Goal: Use online tool/utility: Utilize a website feature to perform a specific function

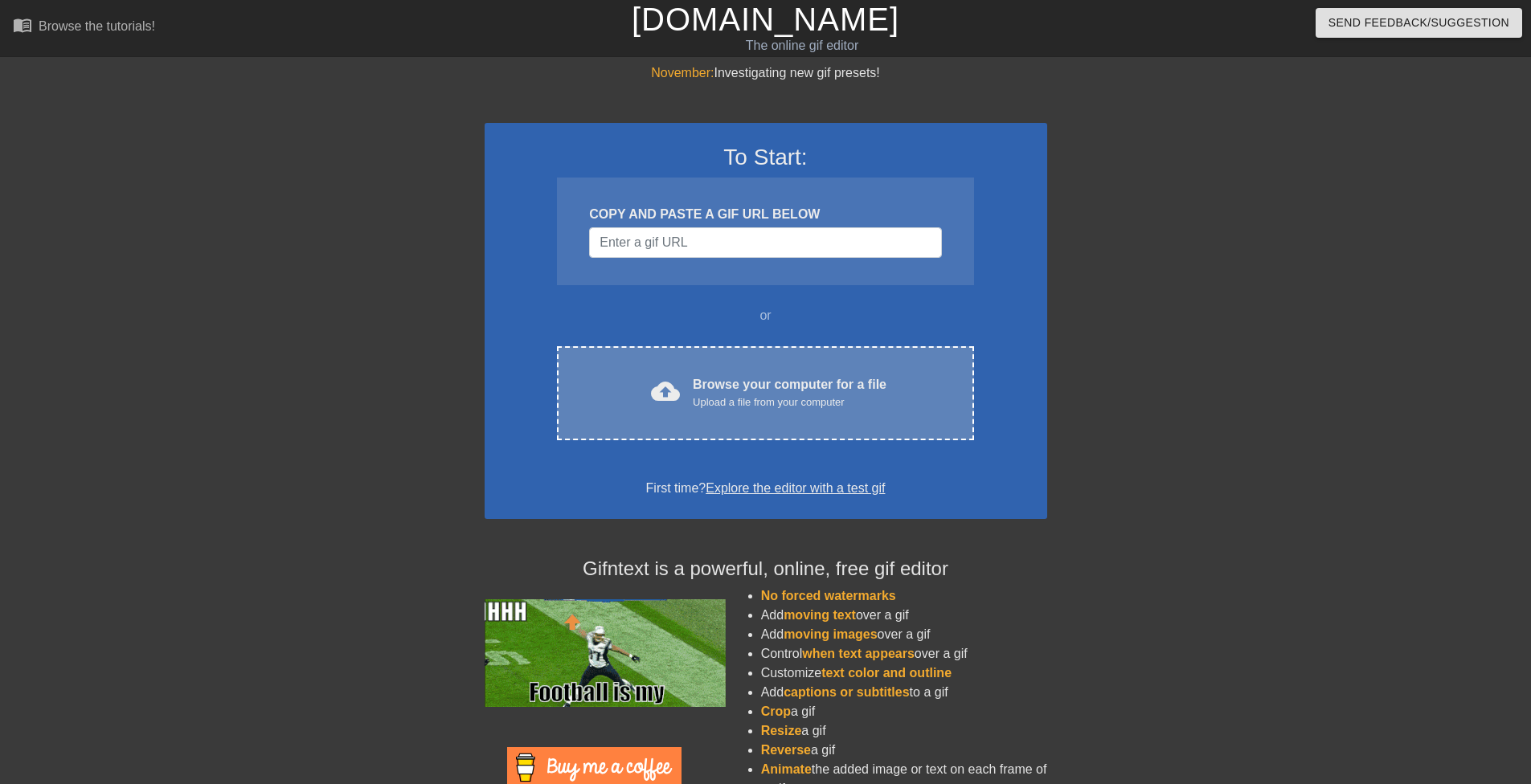
click at [811, 369] on div "cloud_upload Browse your computer for a file Upload a file from your computer C…" at bounding box center [765, 392] width 416 height 94
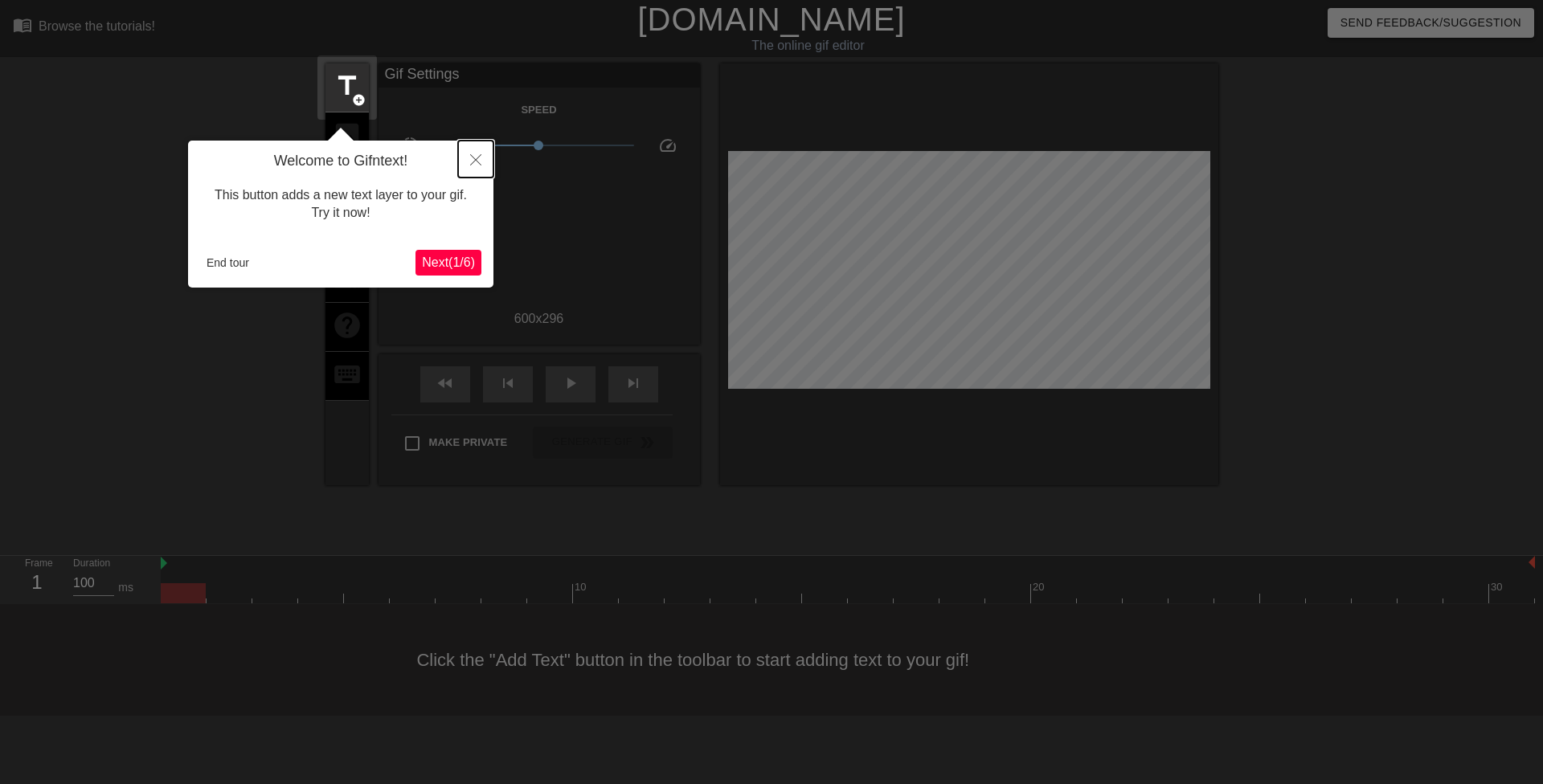
click at [475, 164] on icon "Close" at bounding box center [475, 160] width 11 height 11
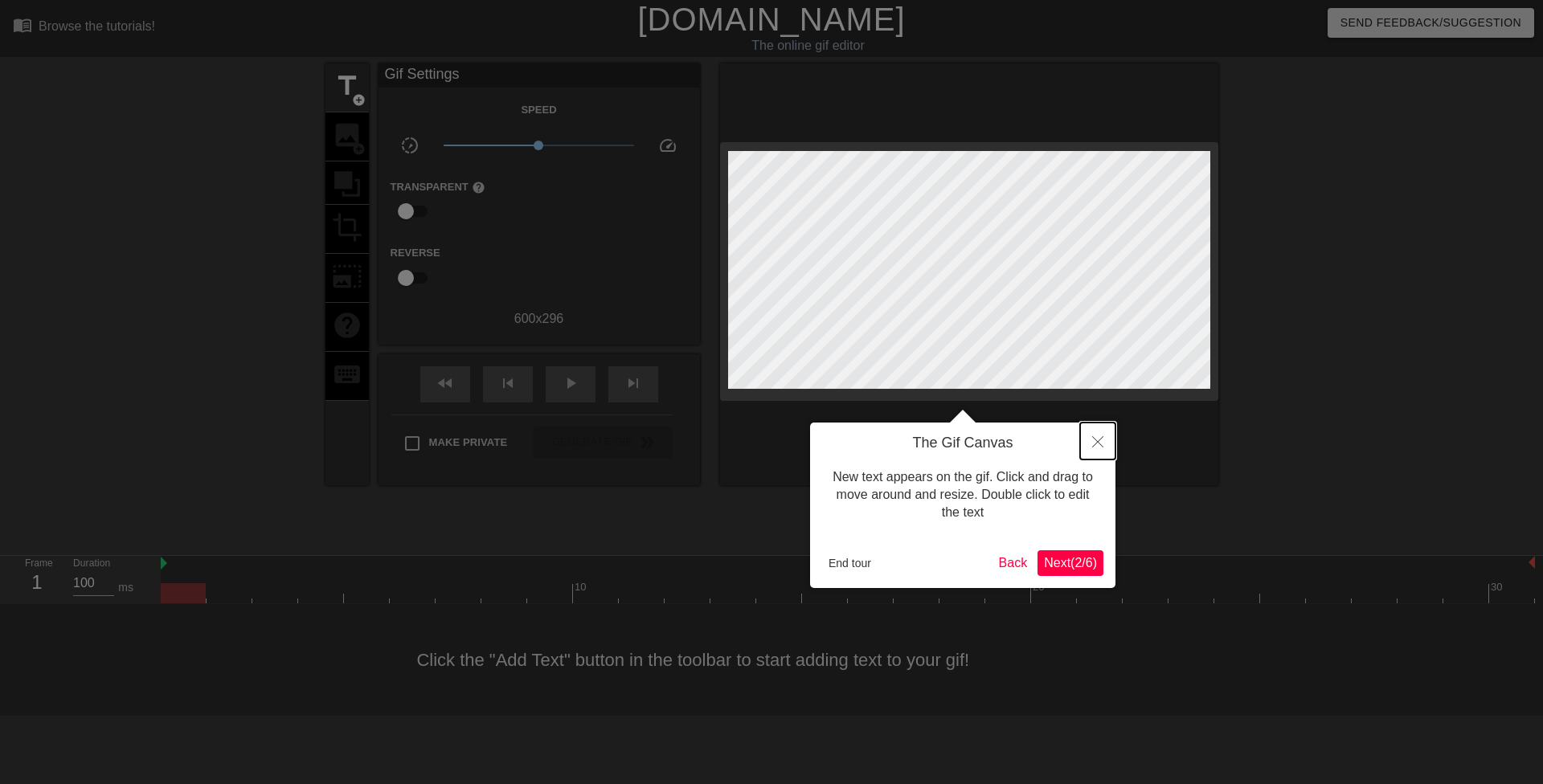
click at [1094, 441] on icon "Close" at bounding box center [1098, 442] width 11 height 11
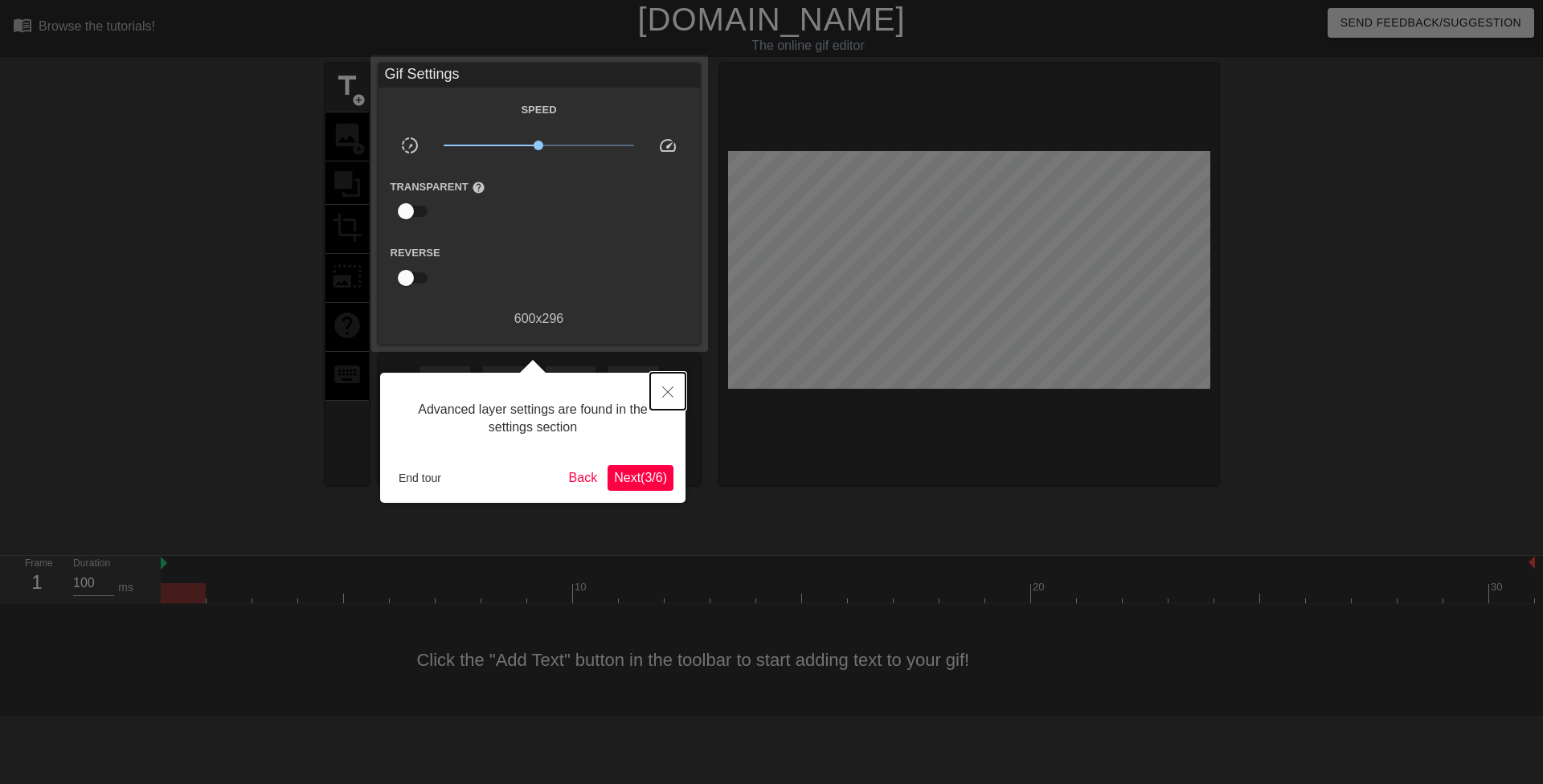
click at [668, 392] on icon "Close" at bounding box center [667, 392] width 11 height 11
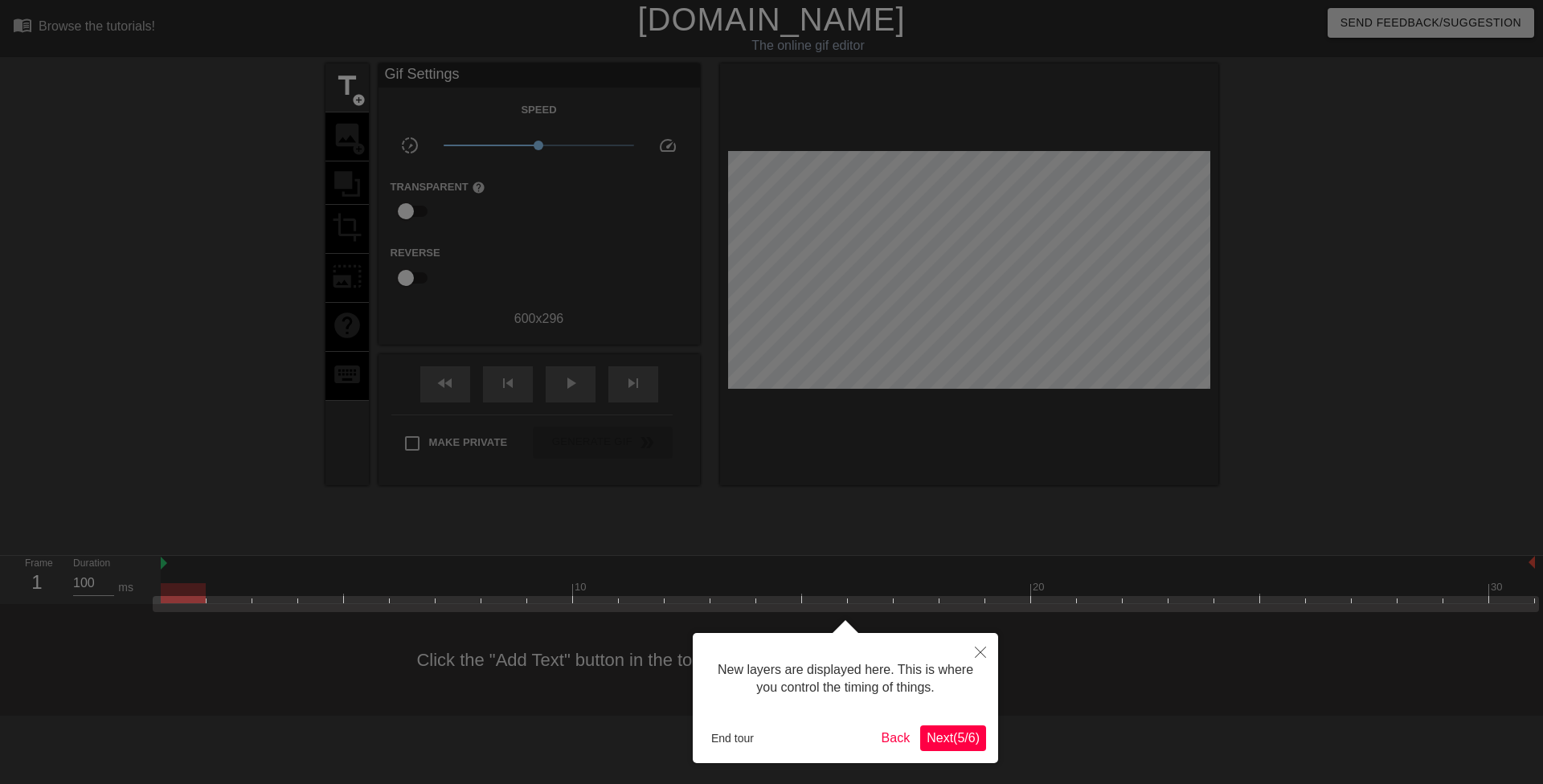
scroll to position [14, 0]
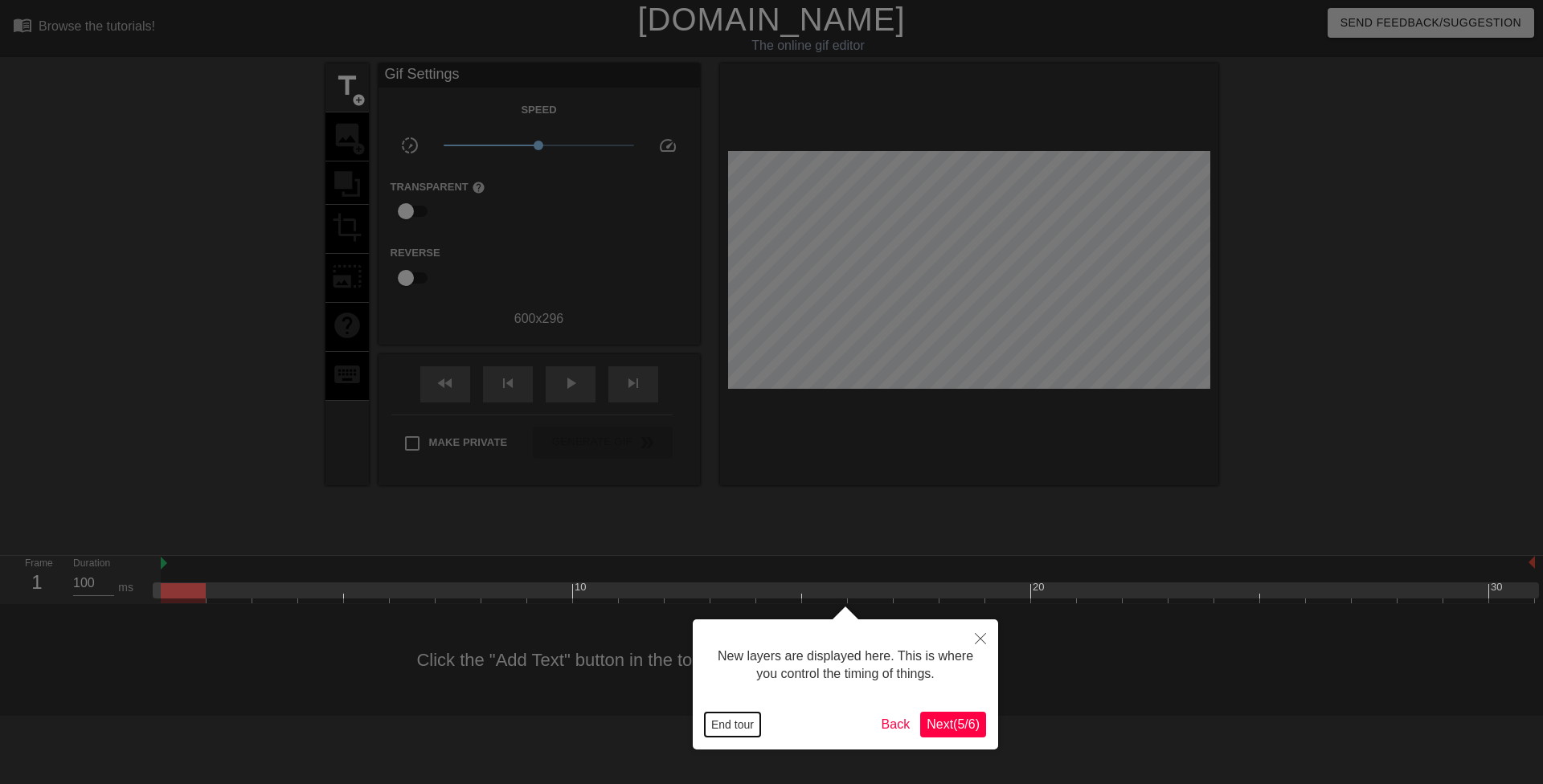
click at [744, 731] on button "End tour" at bounding box center [733, 724] width 55 height 24
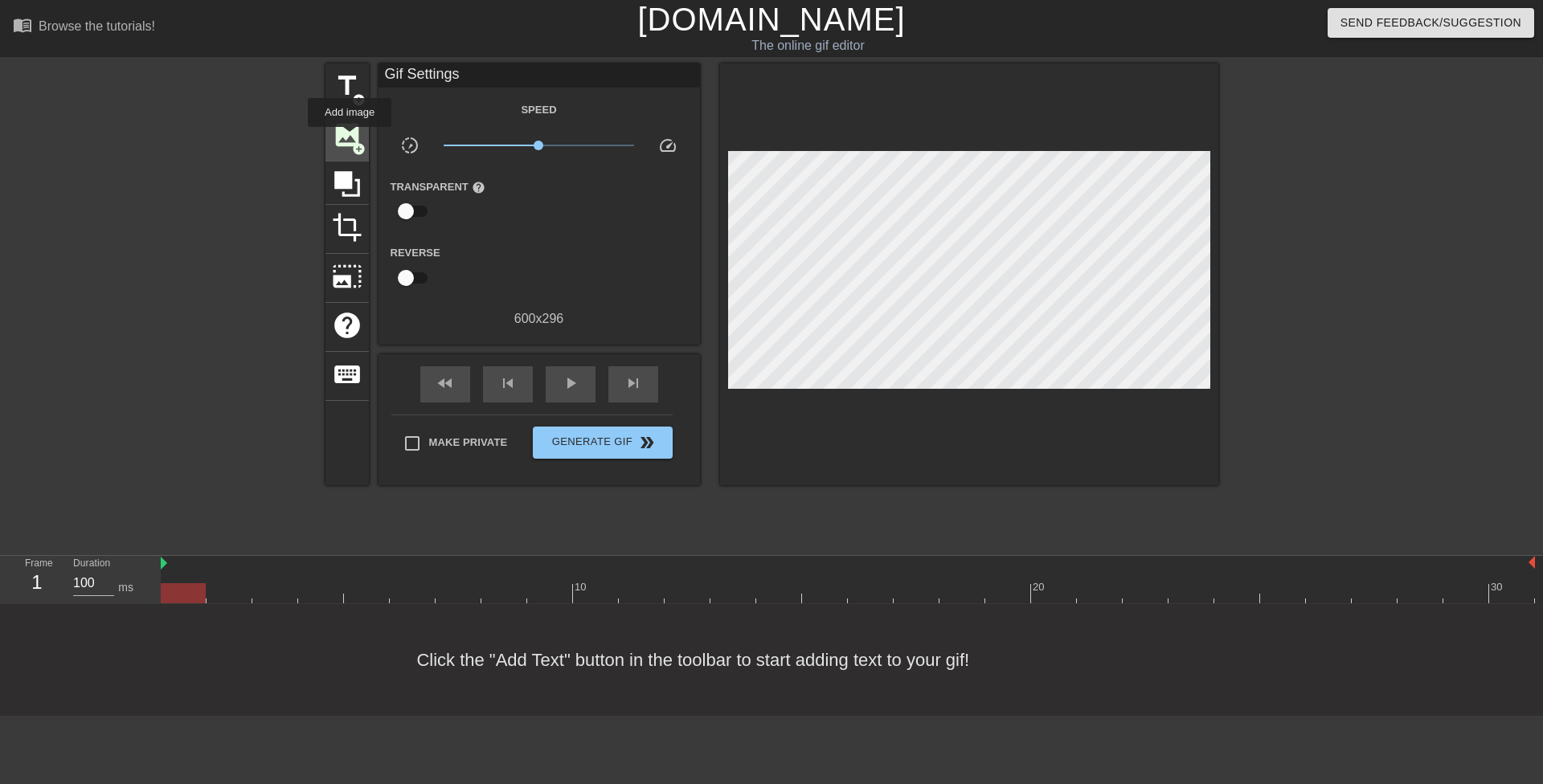
click at [350, 138] on span "image" at bounding box center [347, 135] width 30 height 30
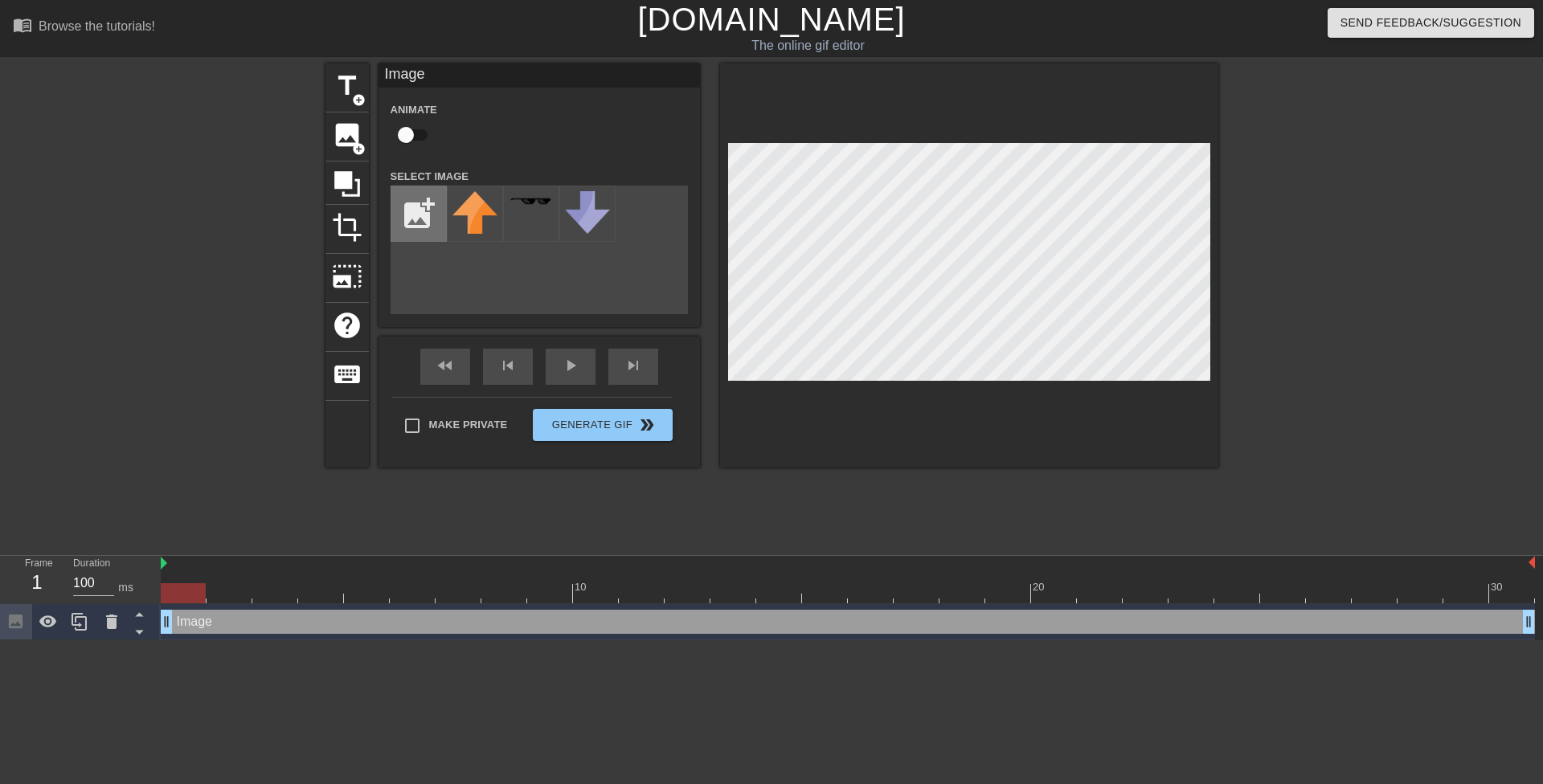
click at [422, 211] on input "file" at bounding box center [419, 213] width 54 height 54
type input "C:\fakepath\[PERSON_NAME].png"
click at [463, 226] on img at bounding box center [475, 235] width 45 height 88
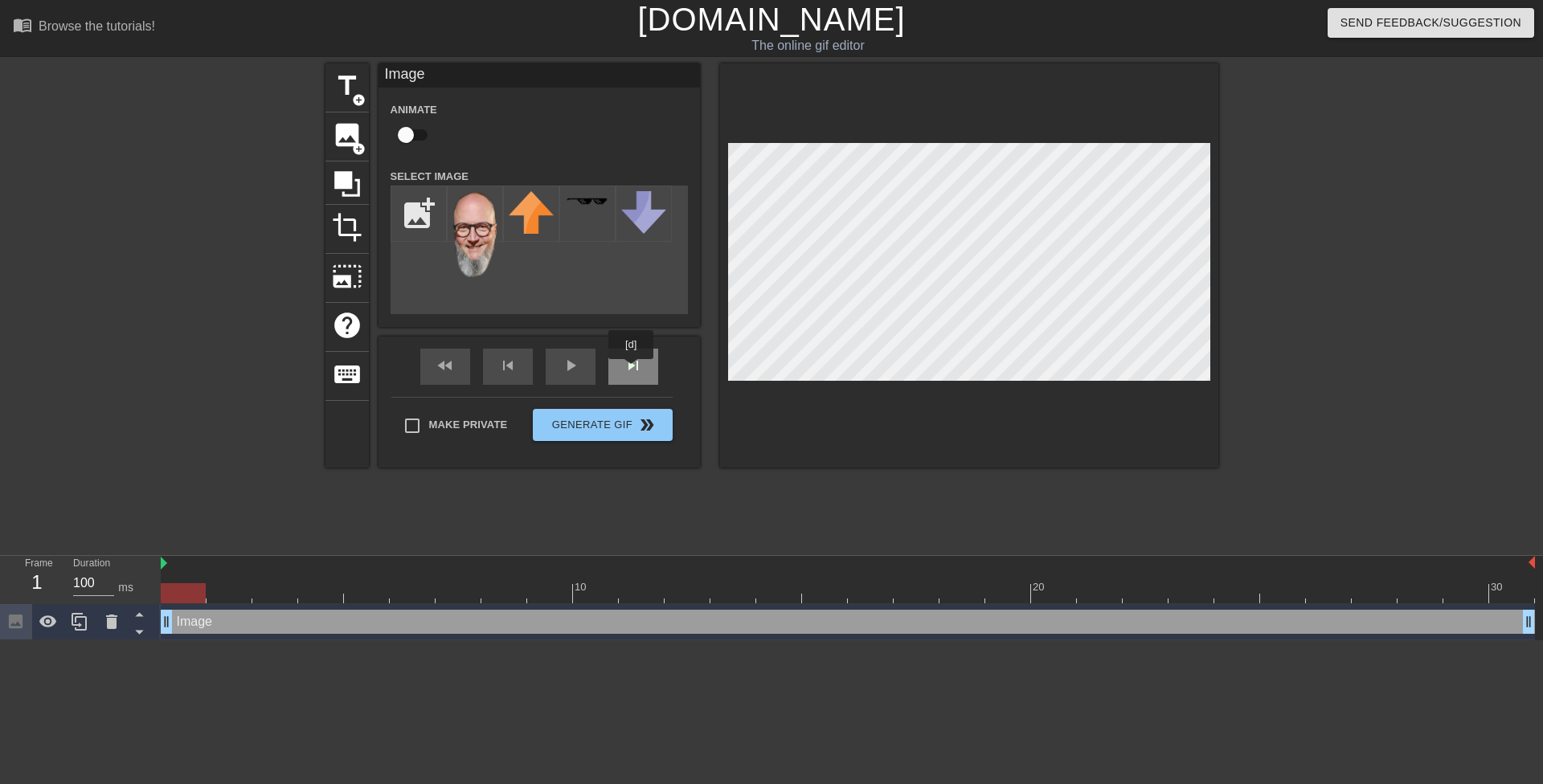
click at [632, 370] on div "skip_next" at bounding box center [633, 367] width 50 height 36
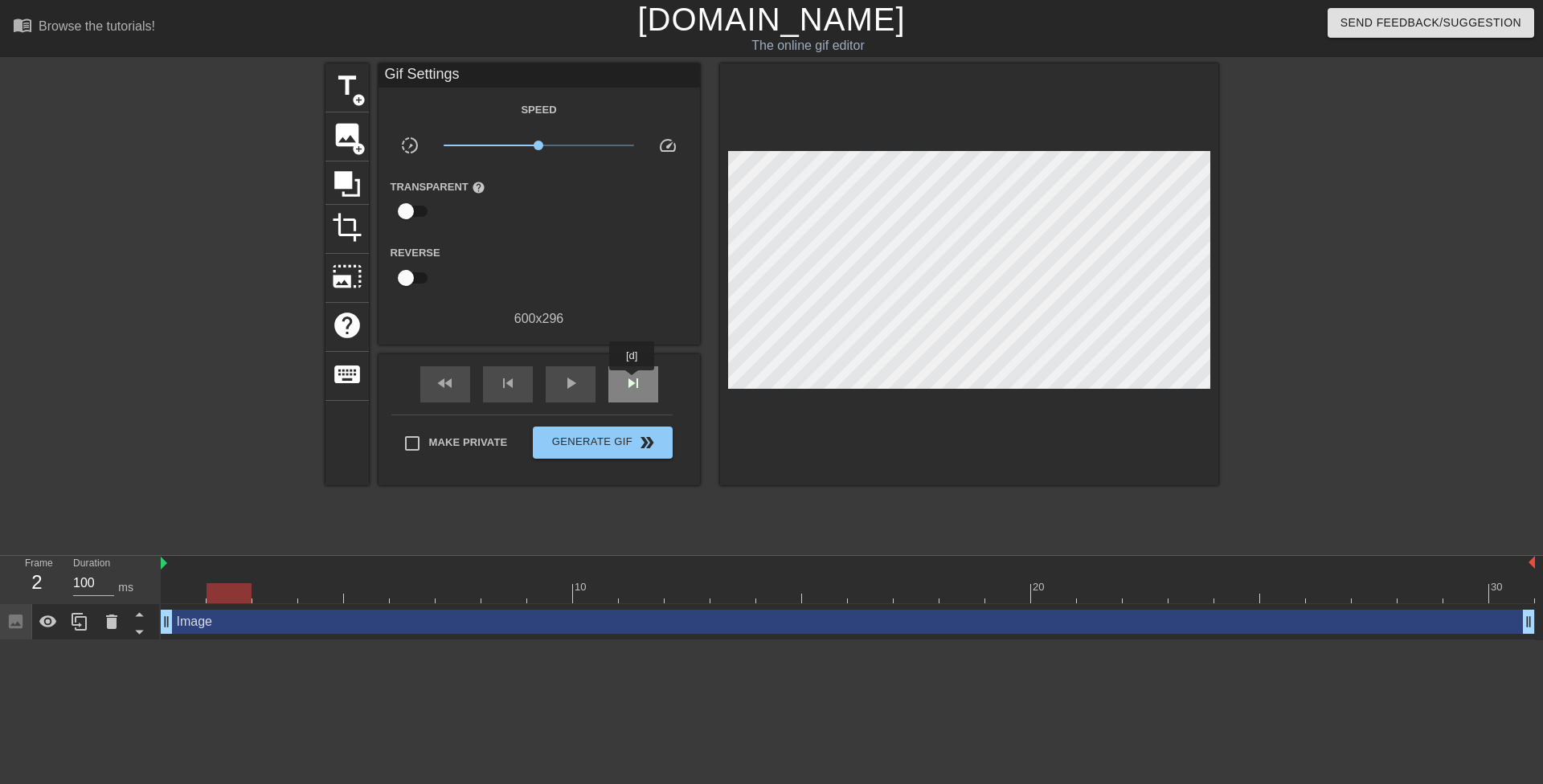
click at [633, 381] on span "skip_next" at bounding box center [633, 383] width 19 height 19
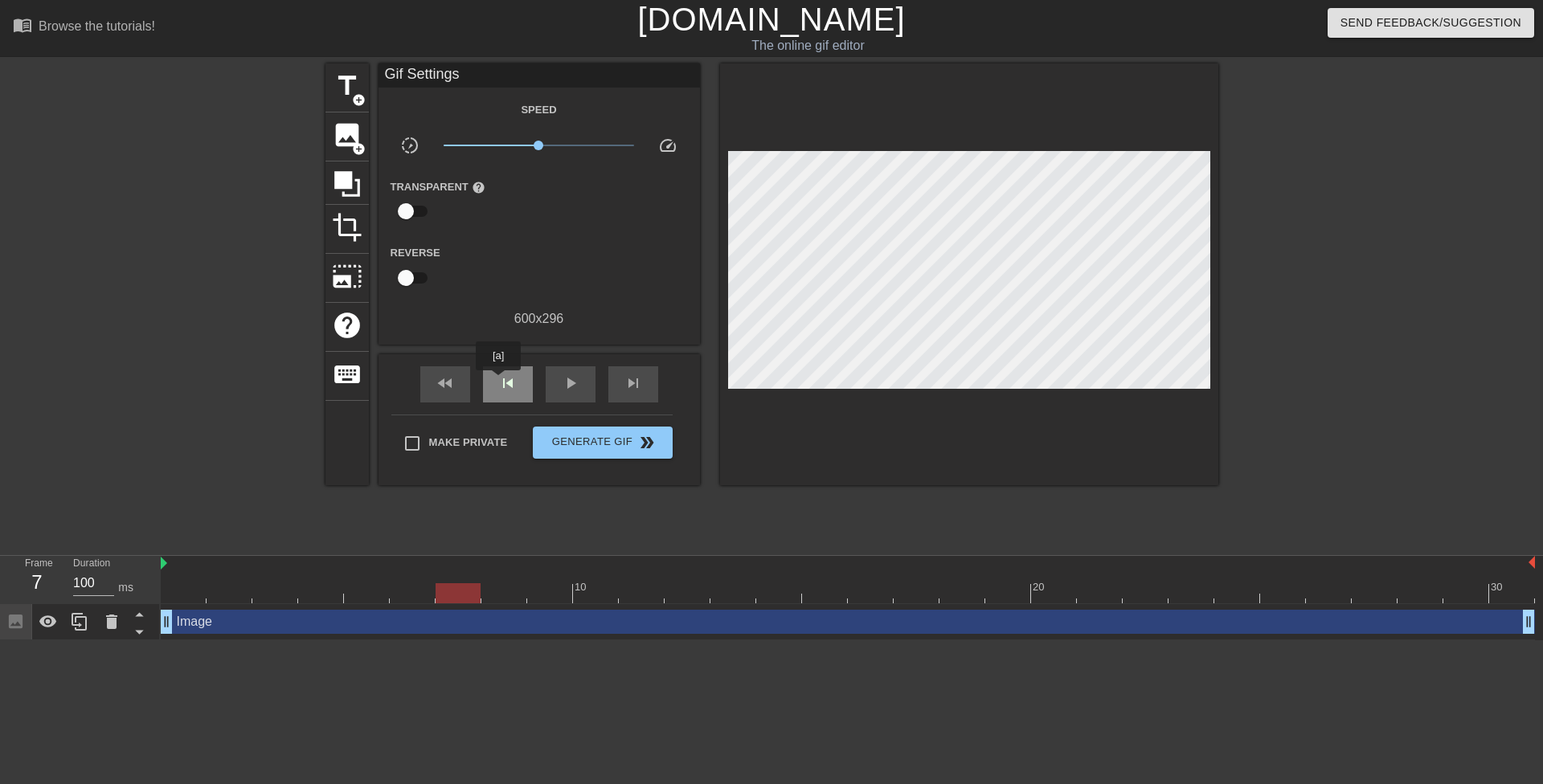
click at [501, 380] on span "skip_previous" at bounding box center [507, 383] width 19 height 19
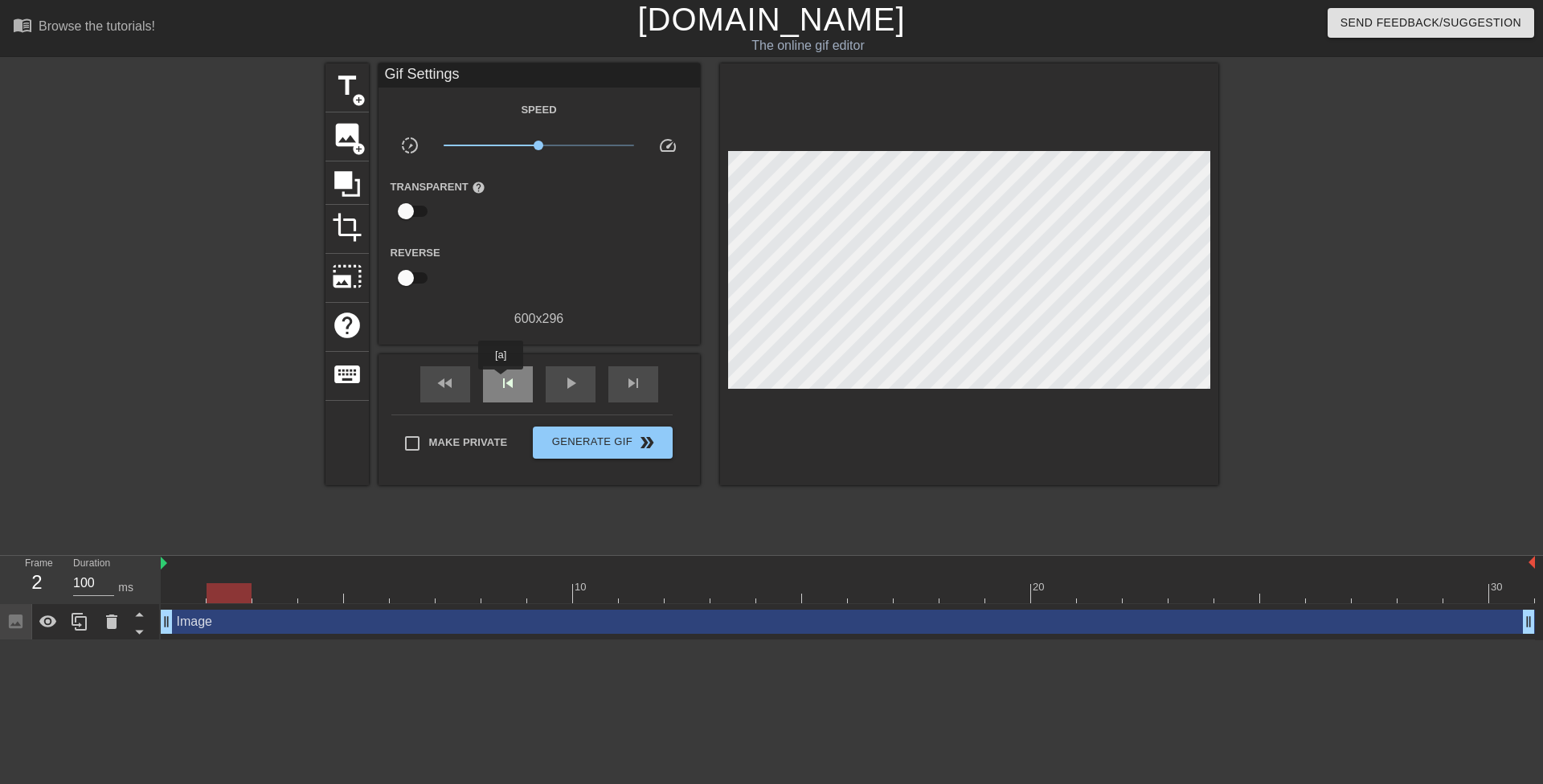
click at [501, 380] on span "skip_previous" at bounding box center [507, 383] width 19 height 19
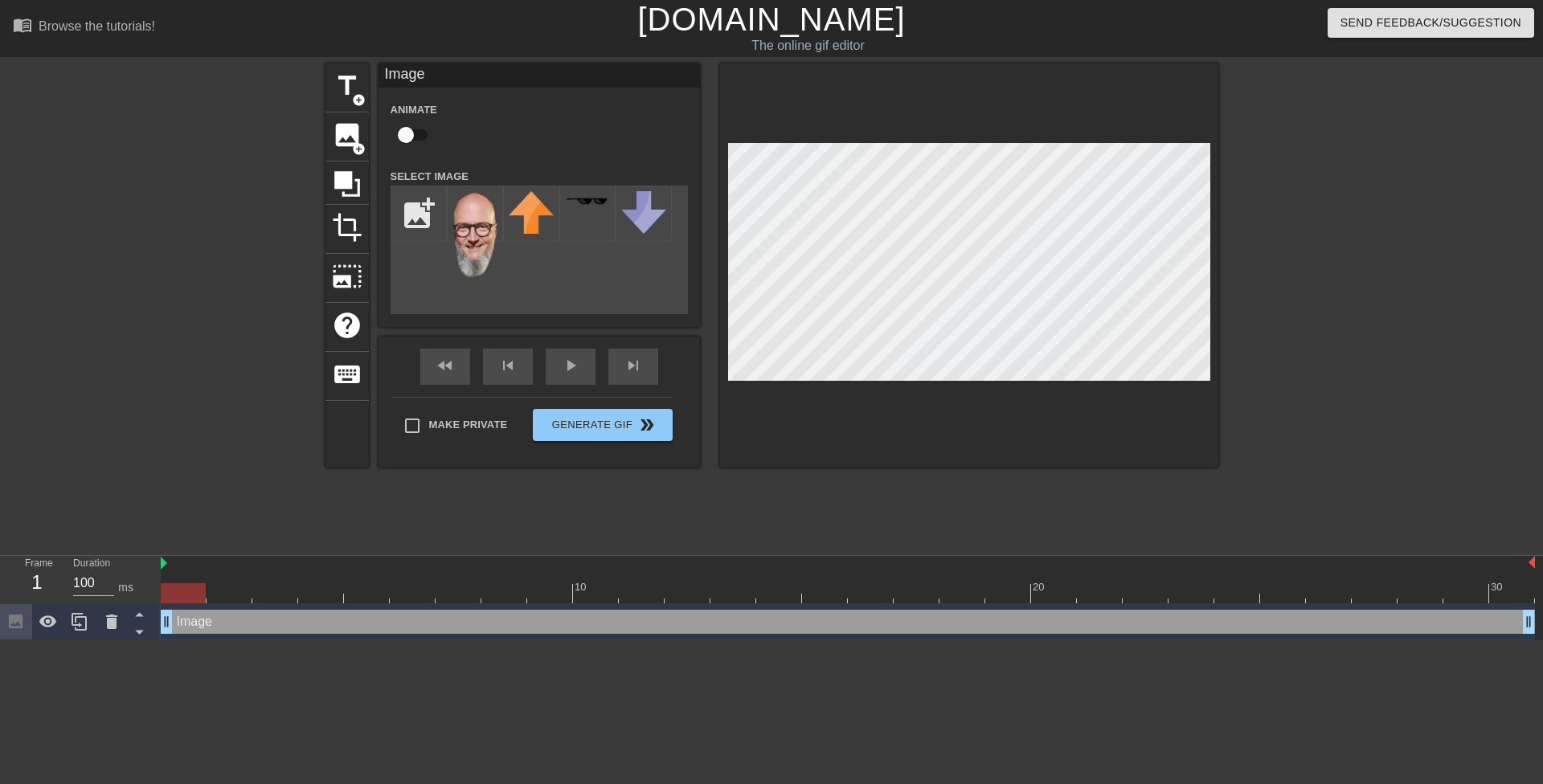
click at [409, 135] on input "checkbox" at bounding box center [406, 135] width 91 height 30
checkbox input "true"
click at [625, 367] on div "skip_next" at bounding box center [633, 367] width 50 height 36
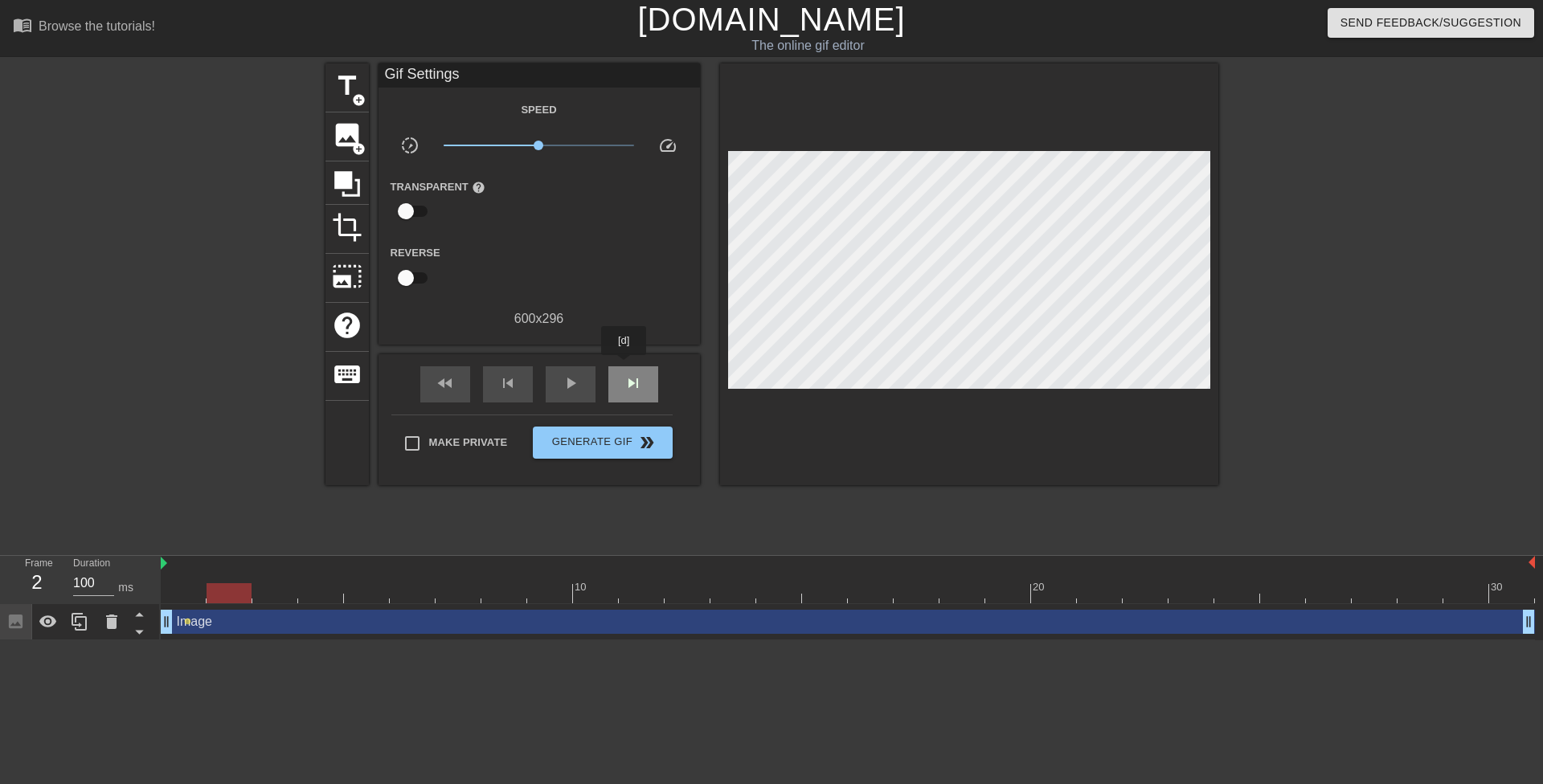
click at [625, 367] on div "skip_next" at bounding box center [633, 385] width 50 height 36
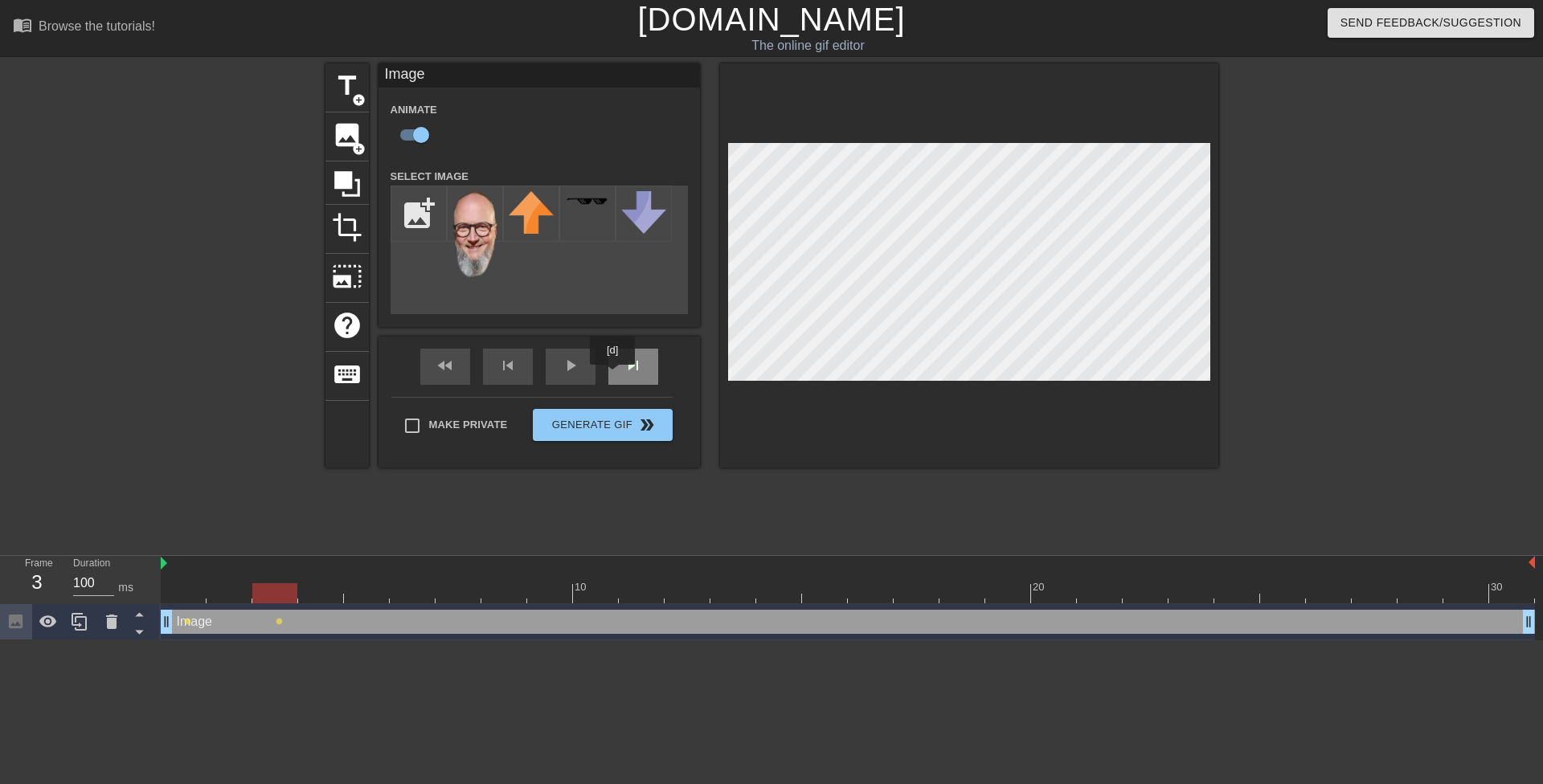
click at [622, 369] on div "skip_next" at bounding box center [633, 367] width 50 height 36
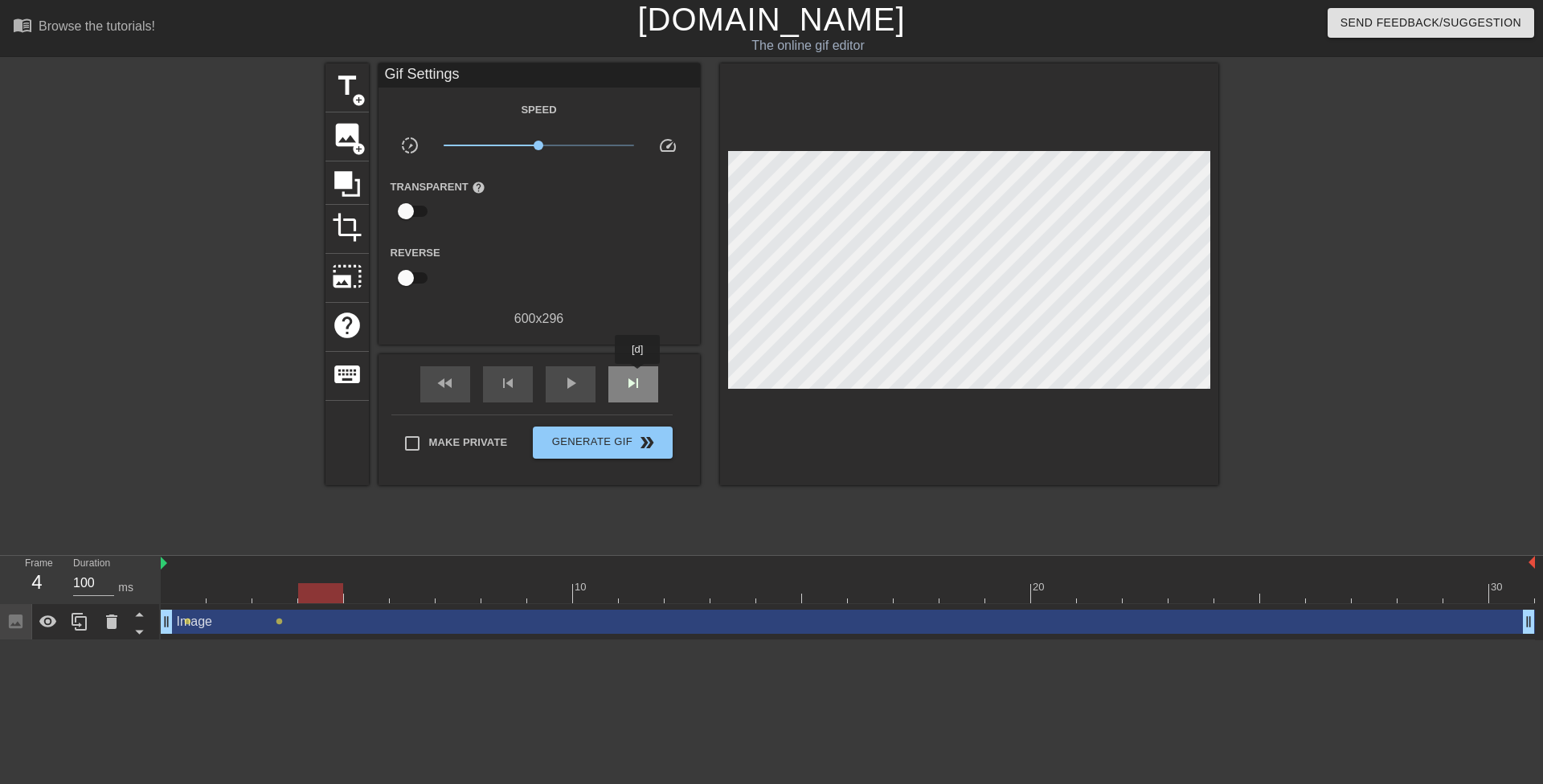
click at [638, 375] on span "skip_next" at bounding box center [633, 383] width 19 height 19
click at [636, 392] on div "skip_next" at bounding box center [633, 385] width 50 height 36
click at [637, 392] on div "skip_next" at bounding box center [633, 385] width 50 height 36
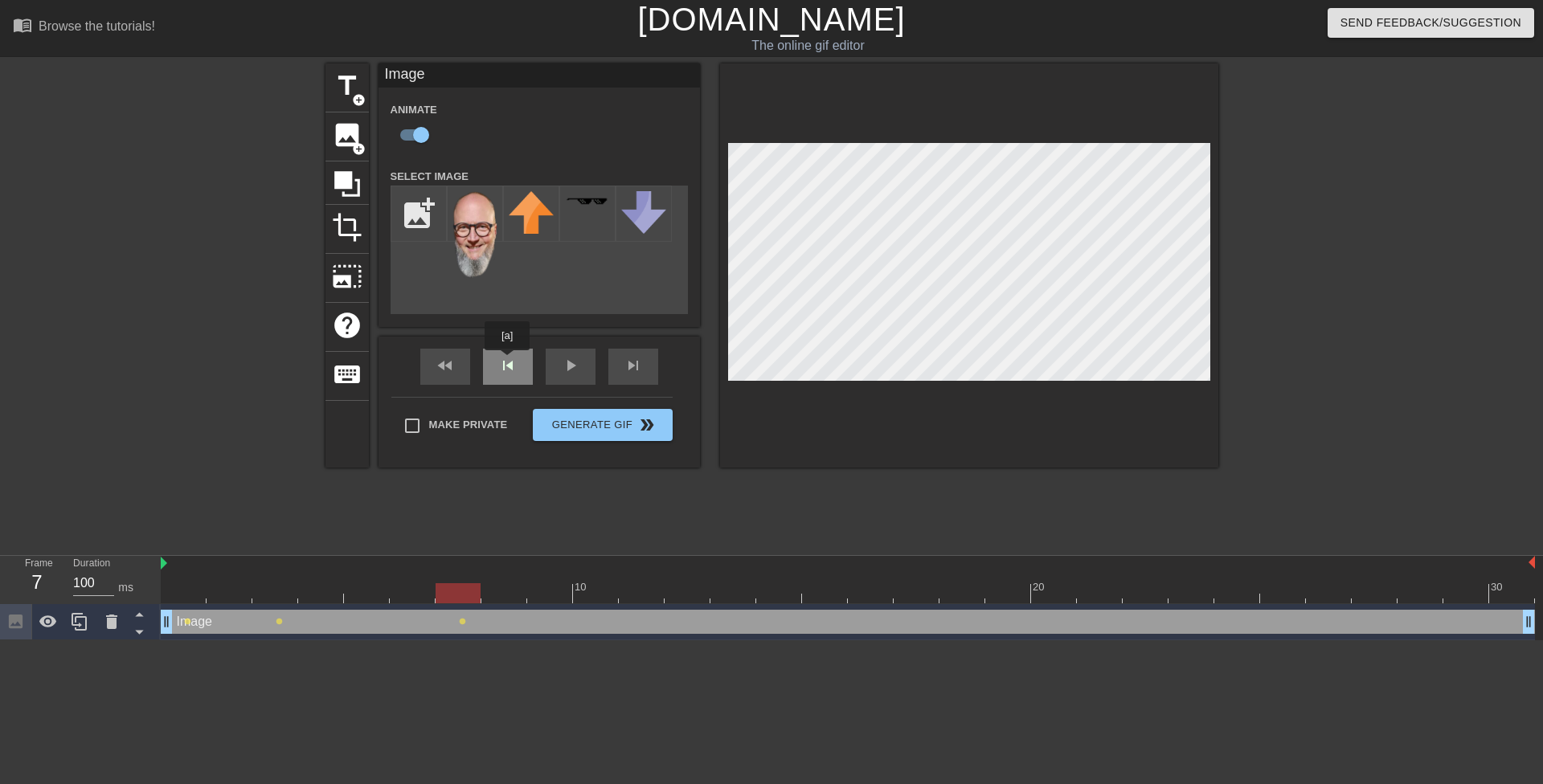
click at [507, 361] on div "fast_rewind skip_previous play_arrow skip_next" at bounding box center [539, 367] width 262 height 60
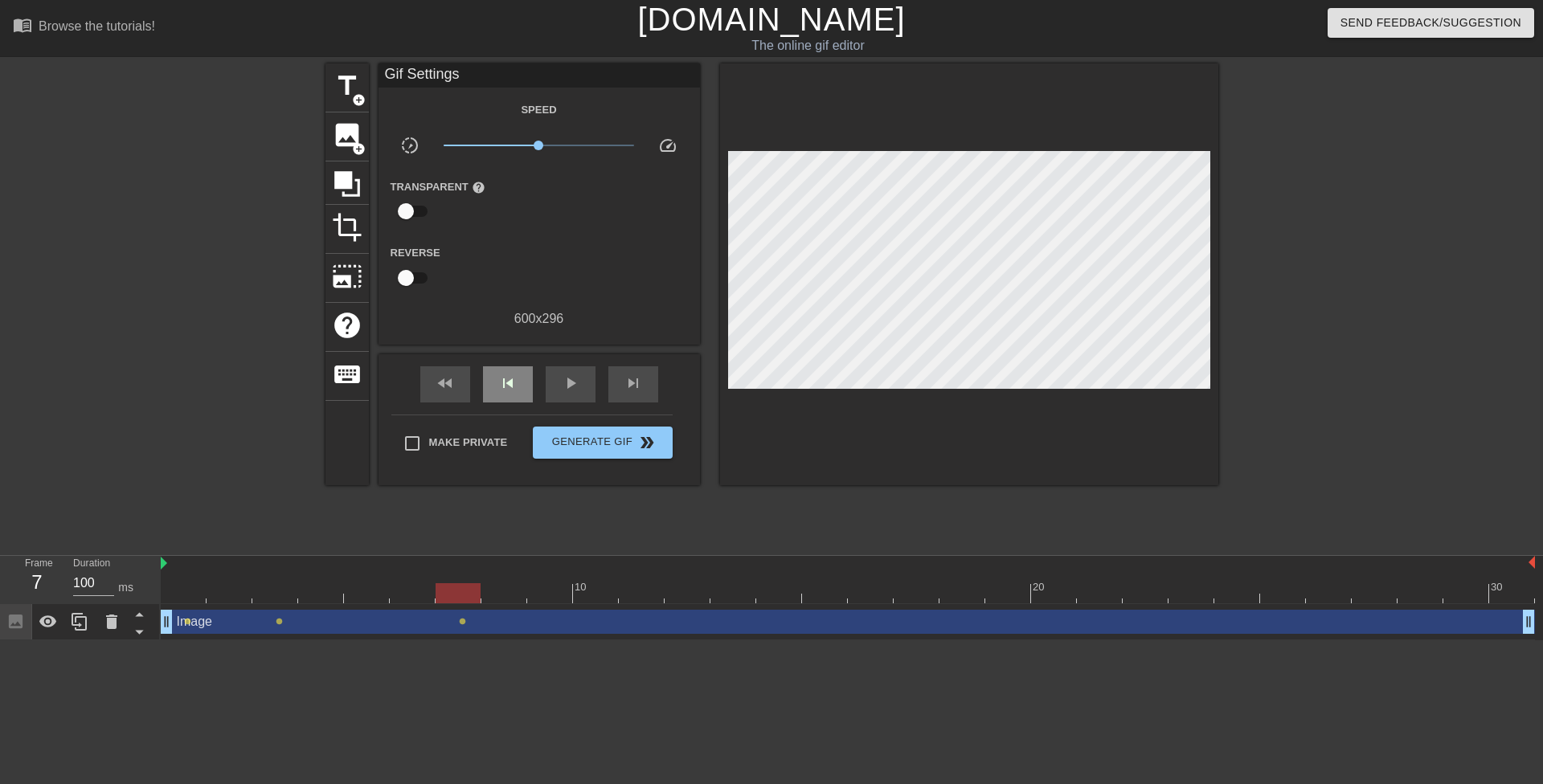
click at [507, 361] on div "fast_rewind skip_previous play_arrow skip_next" at bounding box center [539, 385] width 262 height 60
click at [504, 375] on span "skip_previous" at bounding box center [507, 383] width 19 height 19
click at [506, 379] on span "skip_previous" at bounding box center [507, 383] width 19 height 19
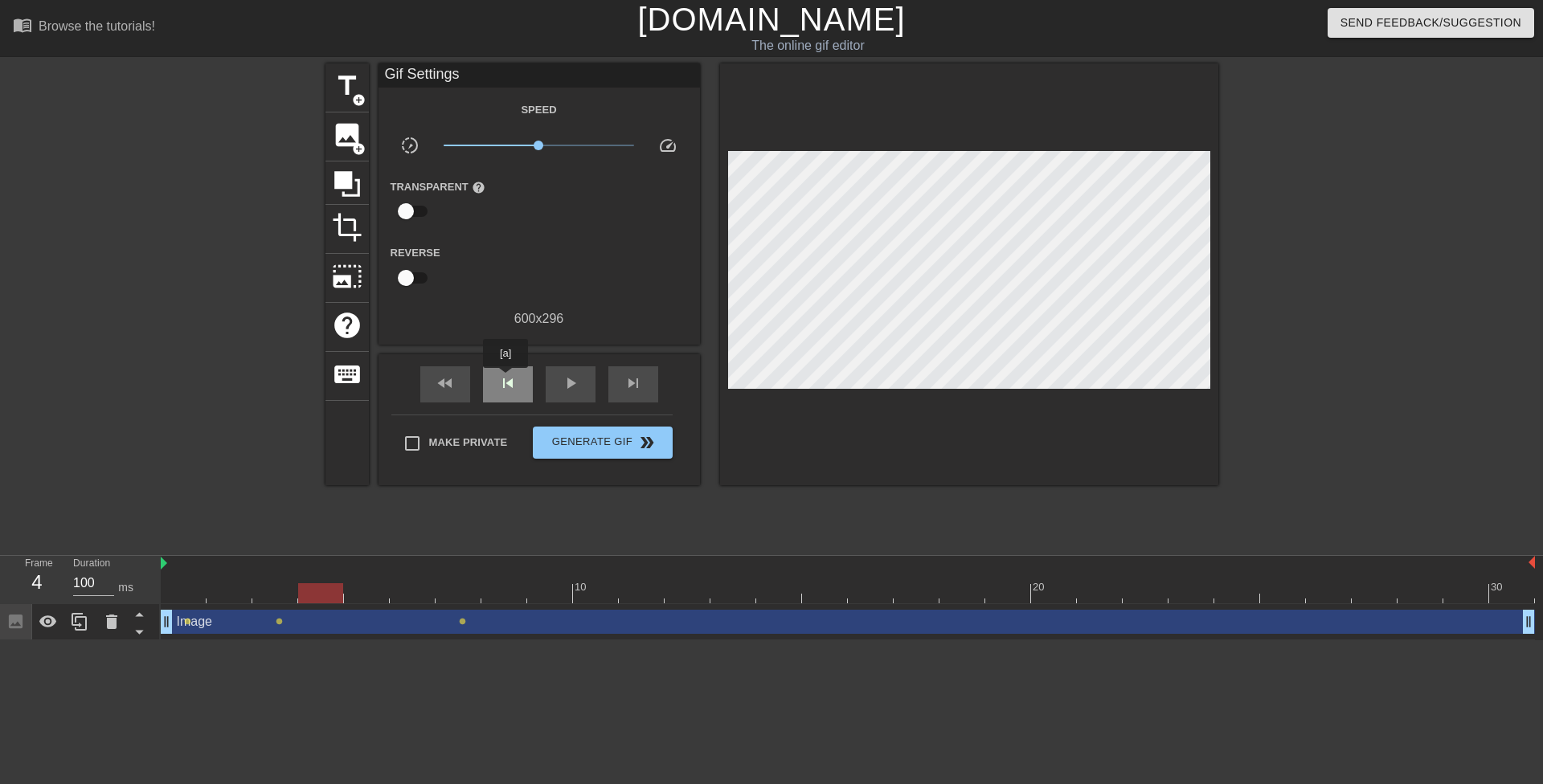
click at [506, 379] on span "skip_previous" at bounding box center [507, 383] width 19 height 19
click at [626, 382] on span "skip_next" at bounding box center [633, 383] width 19 height 19
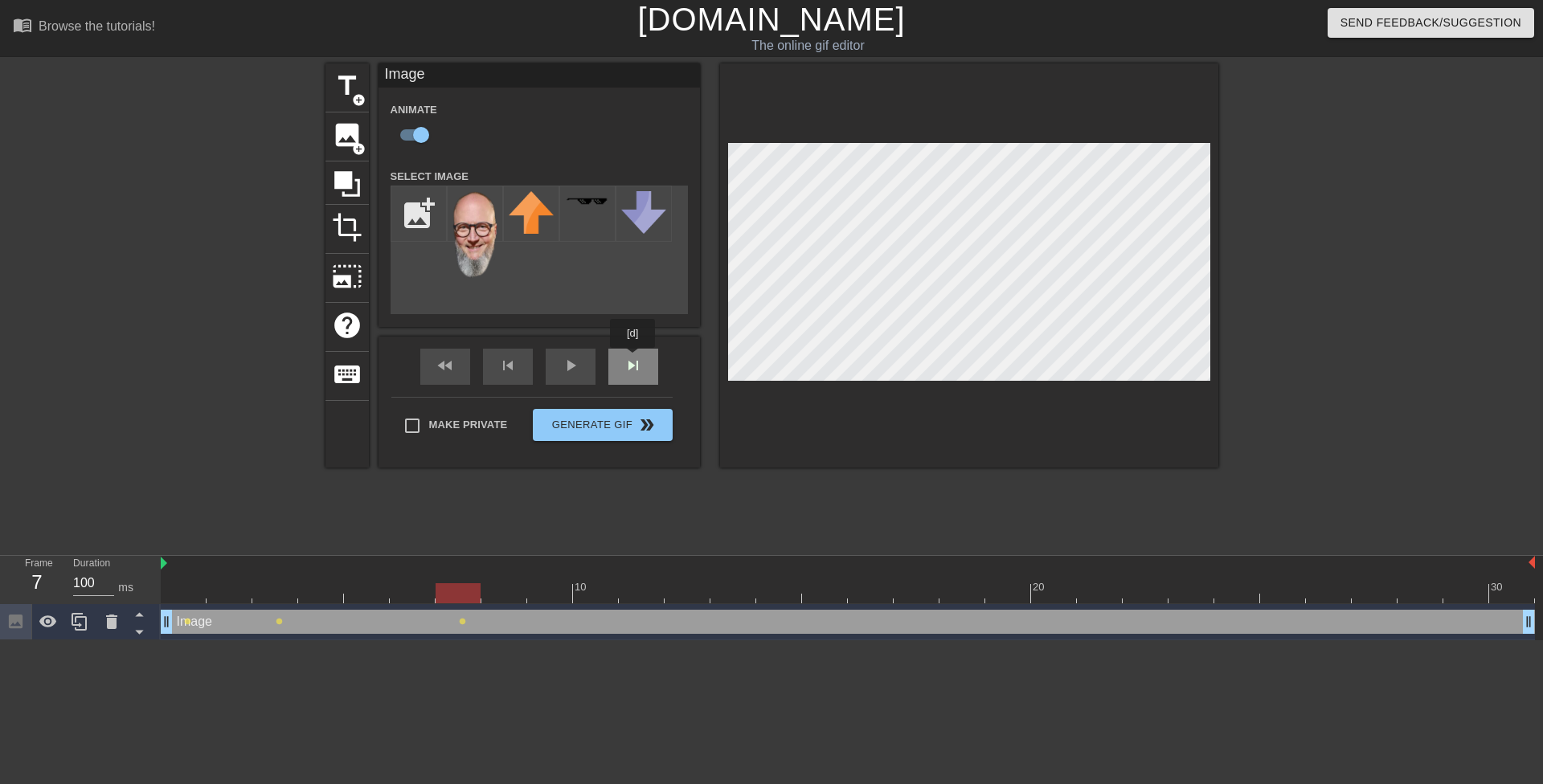
click at [633, 359] on div "fast_rewind skip_previous play_arrow skip_next" at bounding box center [539, 367] width 262 height 60
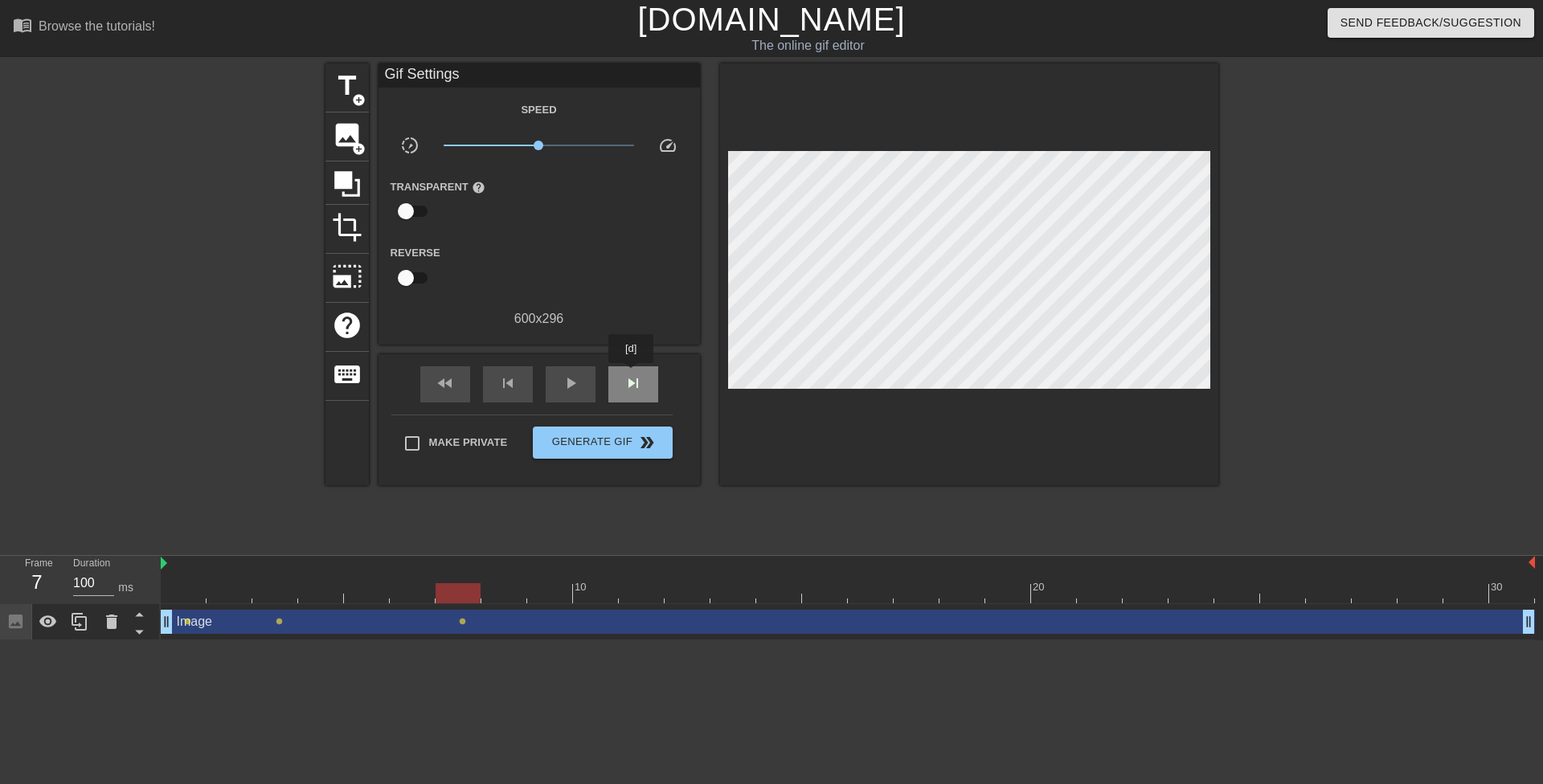
click at [632, 374] on span "skip_next" at bounding box center [633, 383] width 19 height 19
click at [632, 379] on span "skip_next" at bounding box center [633, 383] width 19 height 19
click at [499, 369] on div "skip_previous" at bounding box center [508, 385] width 50 height 36
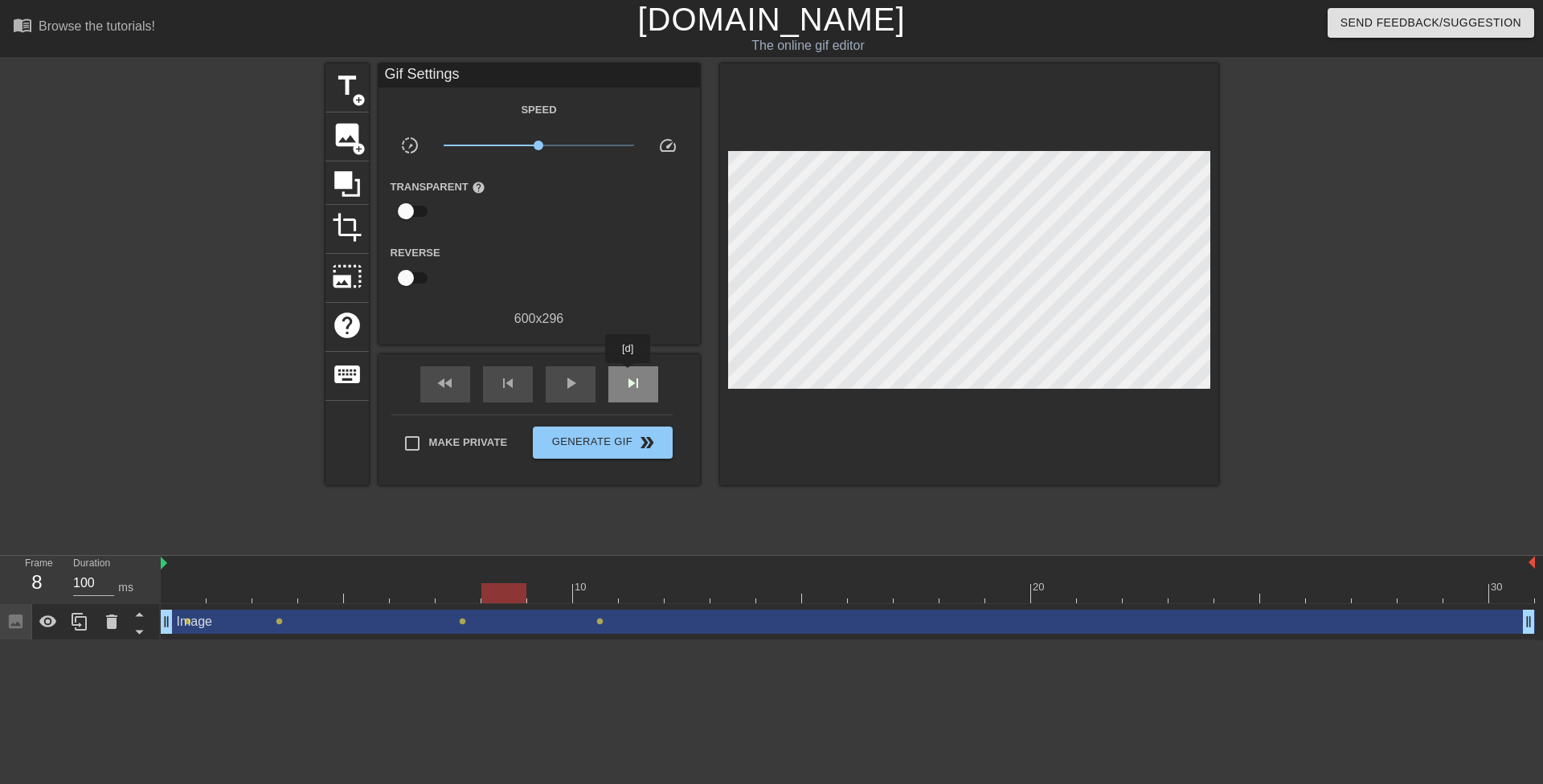
click at [628, 374] on span "skip_next" at bounding box center [633, 383] width 19 height 19
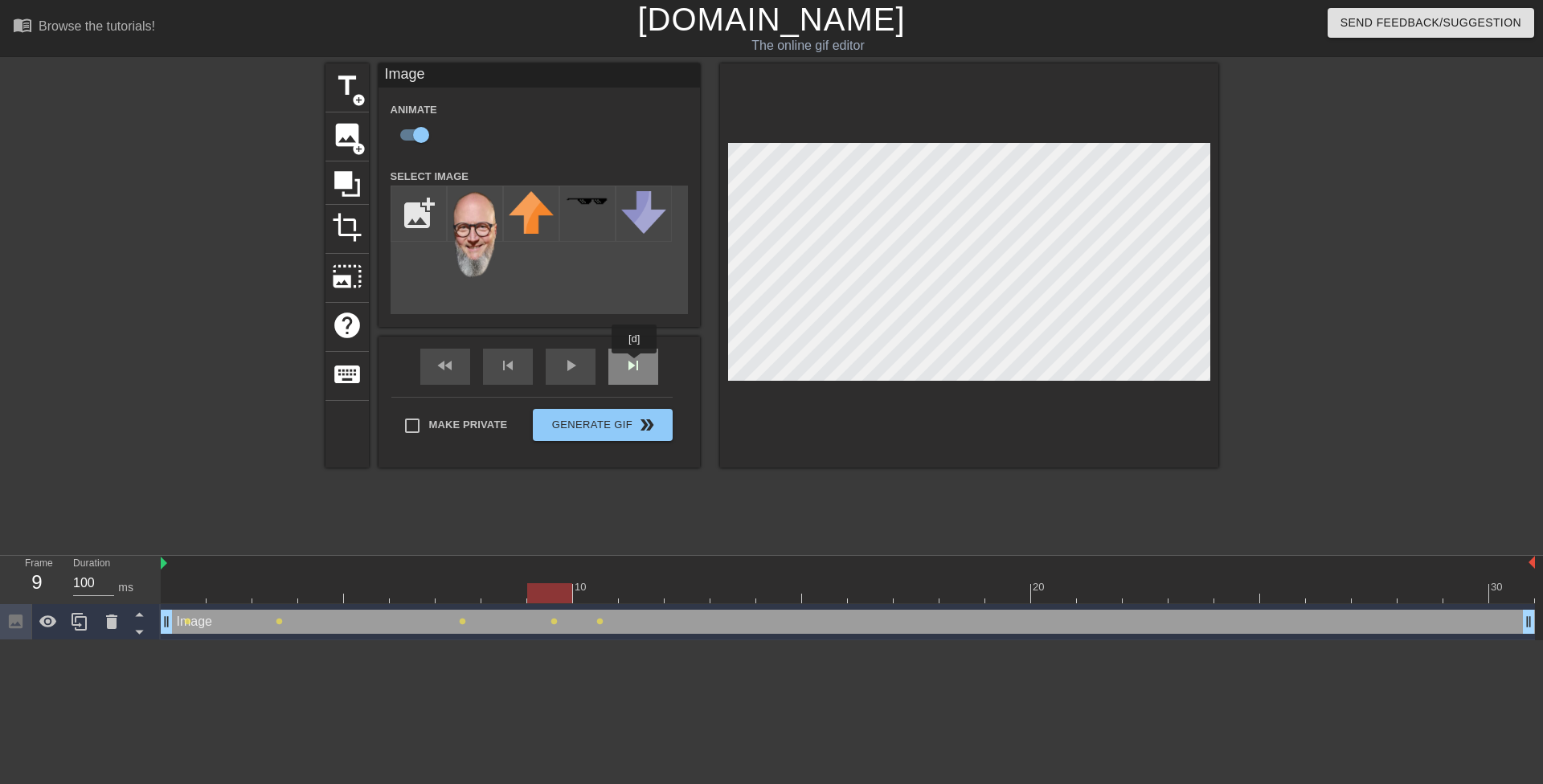
click at [635, 366] on div "skip_next" at bounding box center [633, 367] width 50 height 36
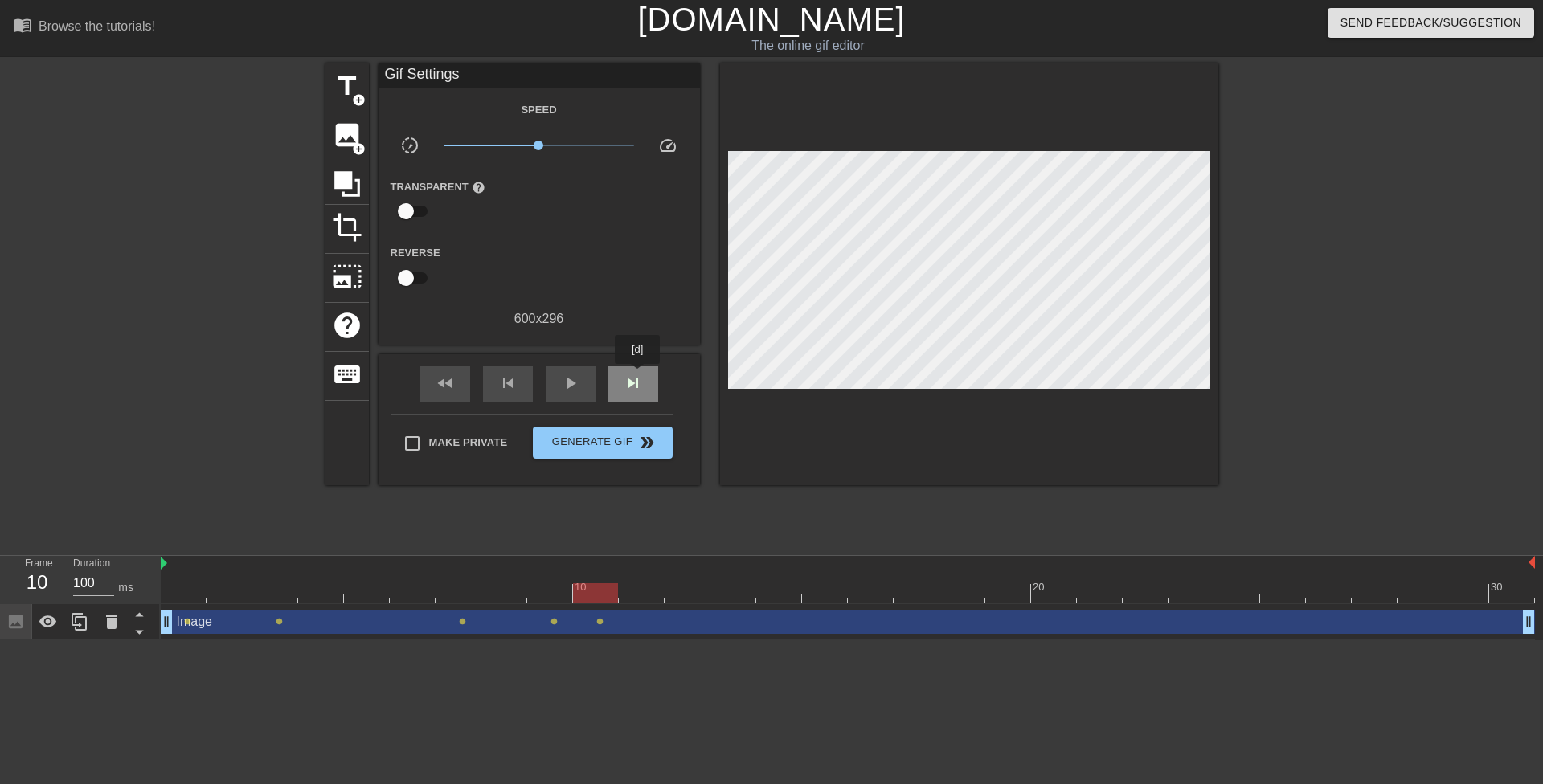
click at [639, 375] on div "skip_next" at bounding box center [633, 385] width 50 height 36
click at [634, 386] on span "skip_next" at bounding box center [633, 383] width 19 height 19
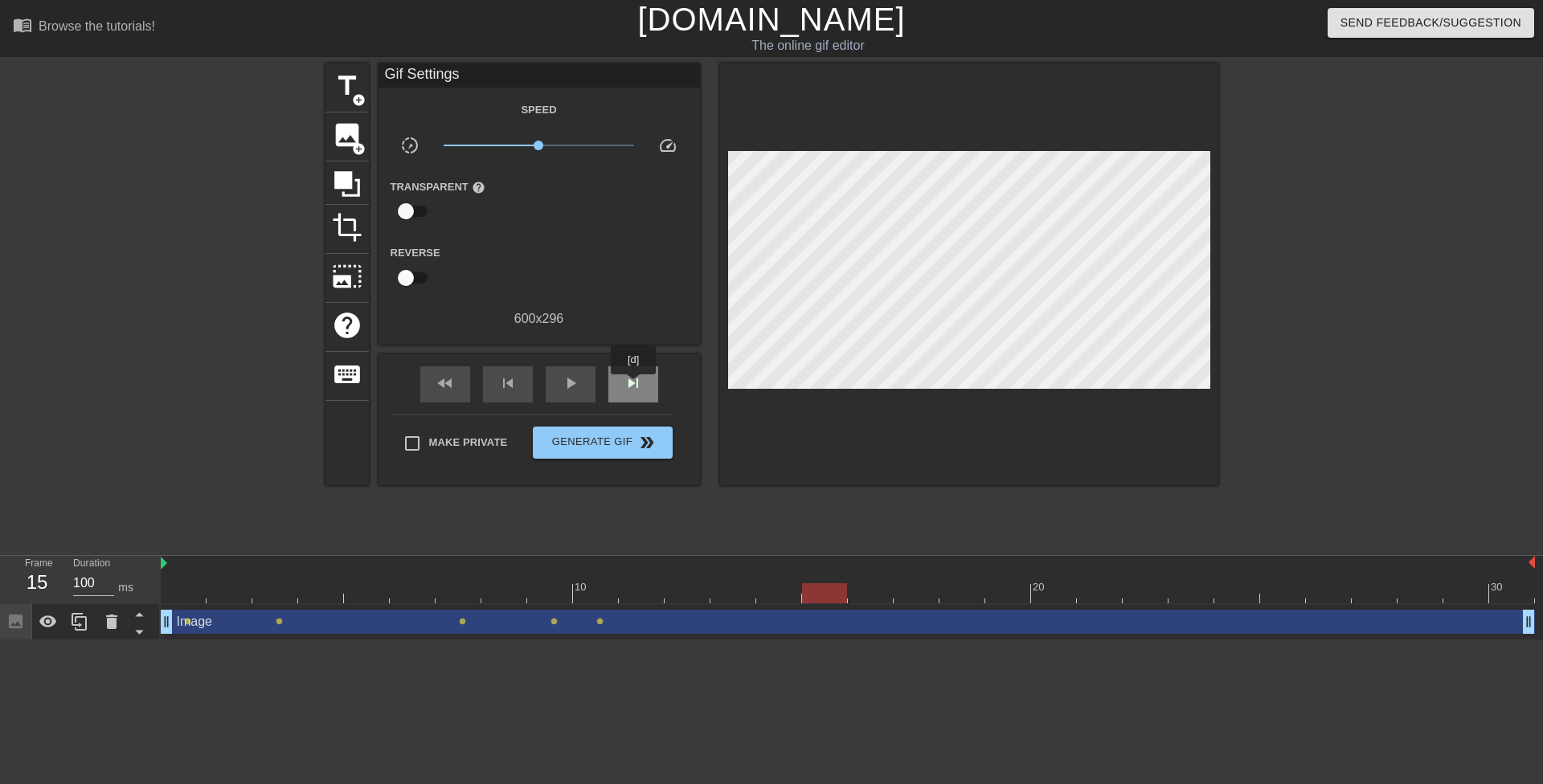
click at [634, 386] on span "skip_next" at bounding box center [633, 383] width 19 height 19
click at [511, 382] on span "skip_previous" at bounding box center [507, 383] width 19 height 19
click at [516, 382] on span "skip_previous" at bounding box center [507, 383] width 19 height 19
click at [629, 382] on span "skip_next" at bounding box center [633, 383] width 19 height 19
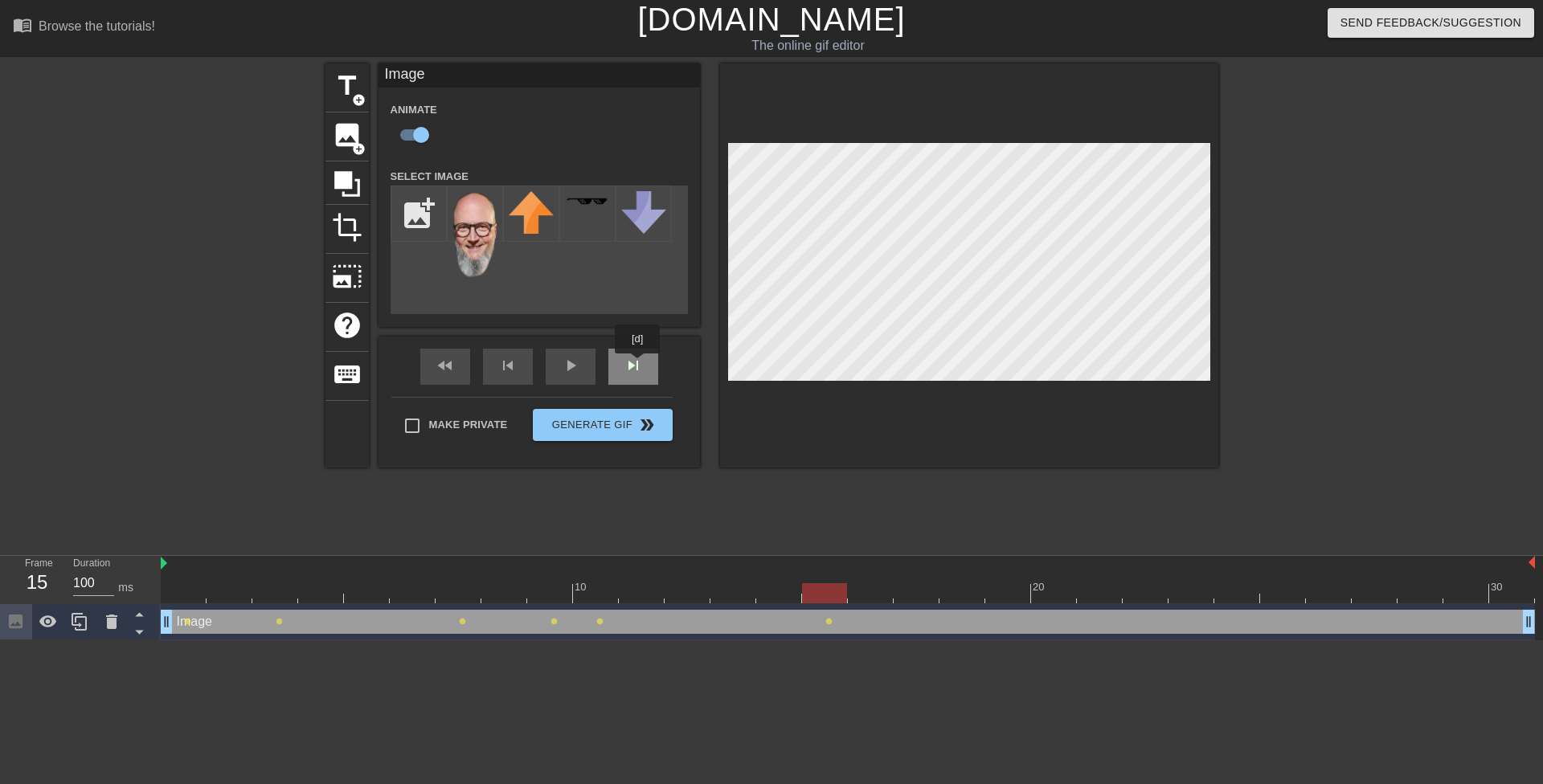
click at [639, 365] on div "skip_next" at bounding box center [633, 367] width 50 height 36
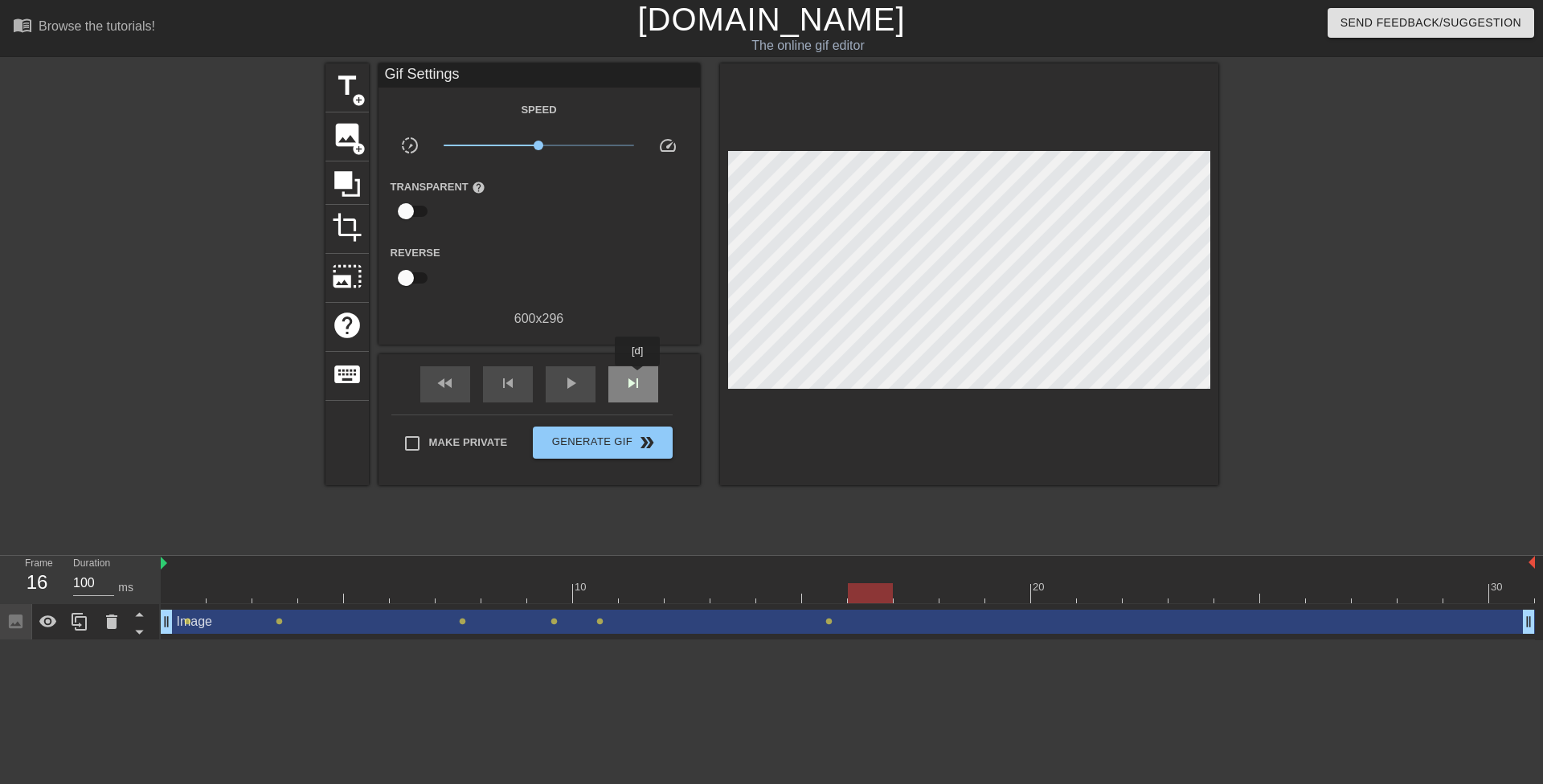
click at [638, 378] on span "skip_next" at bounding box center [633, 383] width 19 height 19
click at [637, 378] on span "skip_next" at bounding box center [633, 383] width 19 height 19
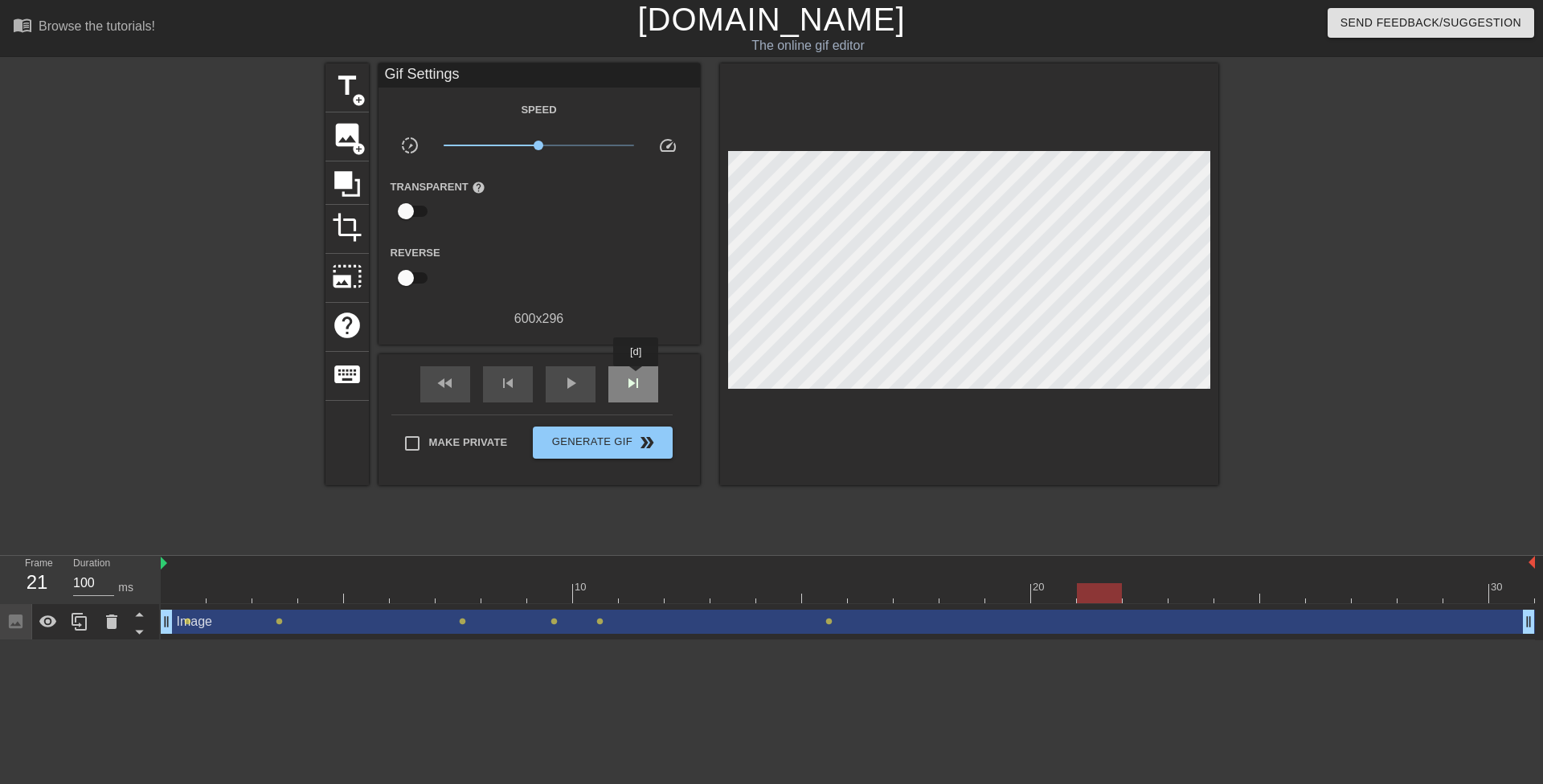
click at [637, 378] on span "skip_next" at bounding box center [633, 383] width 19 height 19
click at [499, 379] on span "skip_previous" at bounding box center [507, 383] width 19 height 19
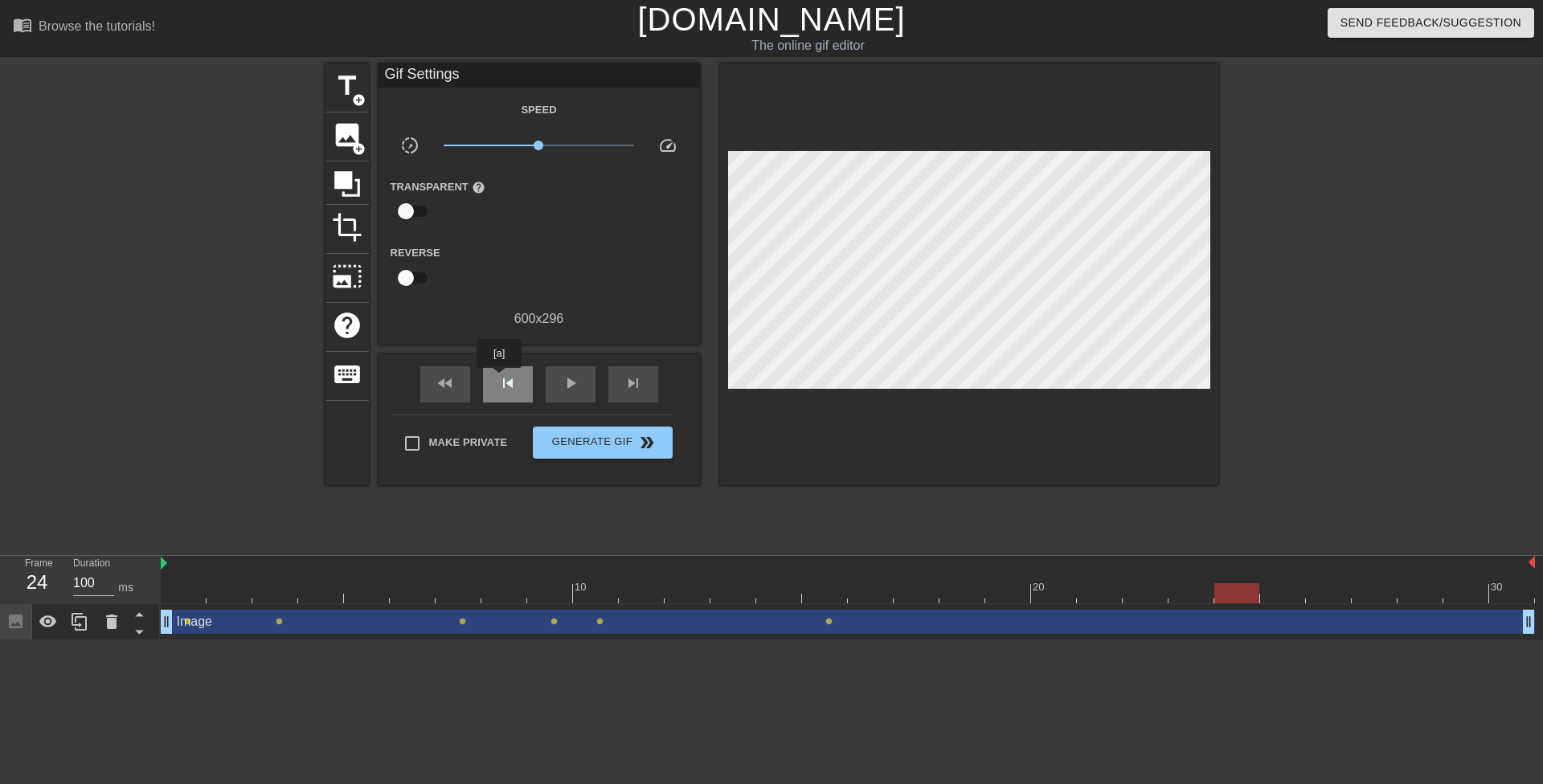
click at [499, 379] on span "skip_previous" at bounding box center [507, 383] width 19 height 19
click at [639, 367] on div "skip_next" at bounding box center [633, 385] width 50 height 36
click at [637, 367] on div "skip_next" at bounding box center [633, 385] width 50 height 36
click at [641, 362] on div "fast_rewind skip_previous play_arrow skip_next" at bounding box center [539, 385] width 262 height 60
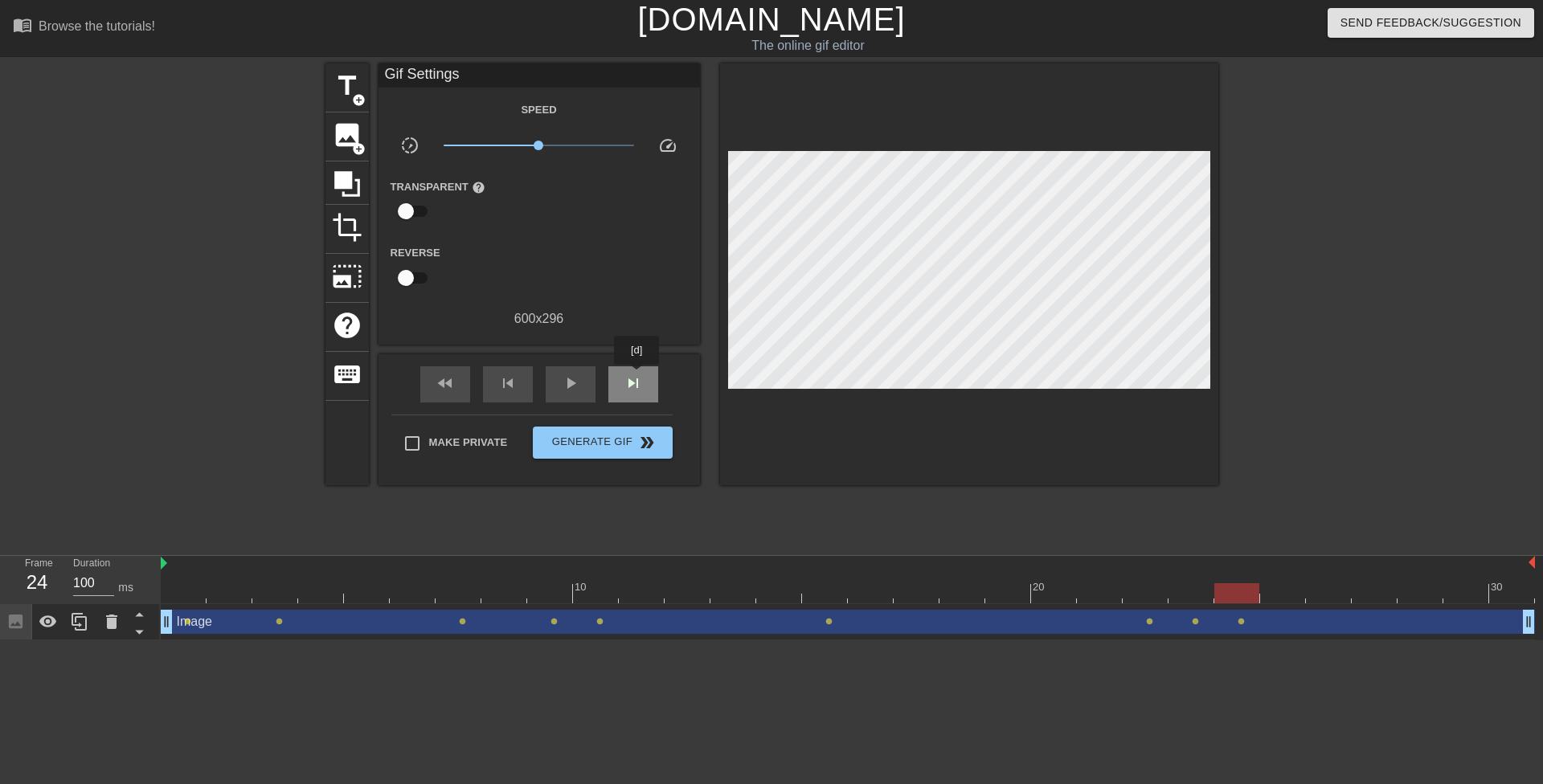
click at [638, 376] on span "skip_next" at bounding box center [633, 383] width 19 height 19
click at [645, 367] on div "skip_next" at bounding box center [633, 385] width 50 height 36
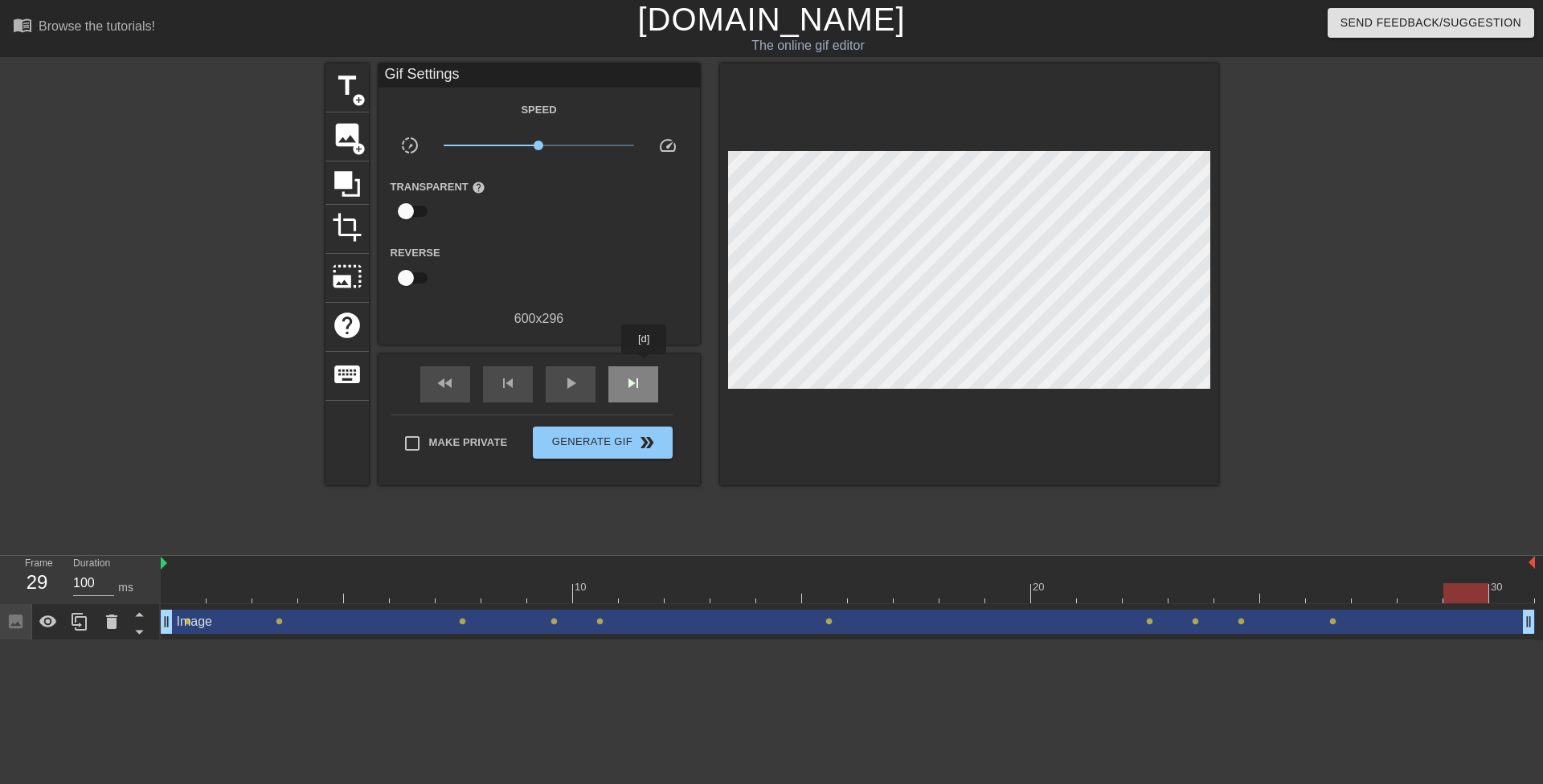
click at [645, 367] on div "skip_next" at bounding box center [633, 385] width 50 height 36
click at [561, 391] on span "play_arrow" at bounding box center [570, 383] width 19 height 19
click at [605, 439] on span "Generate Gif double_arrow" at bounding box center [602, 442] width 126 height 19
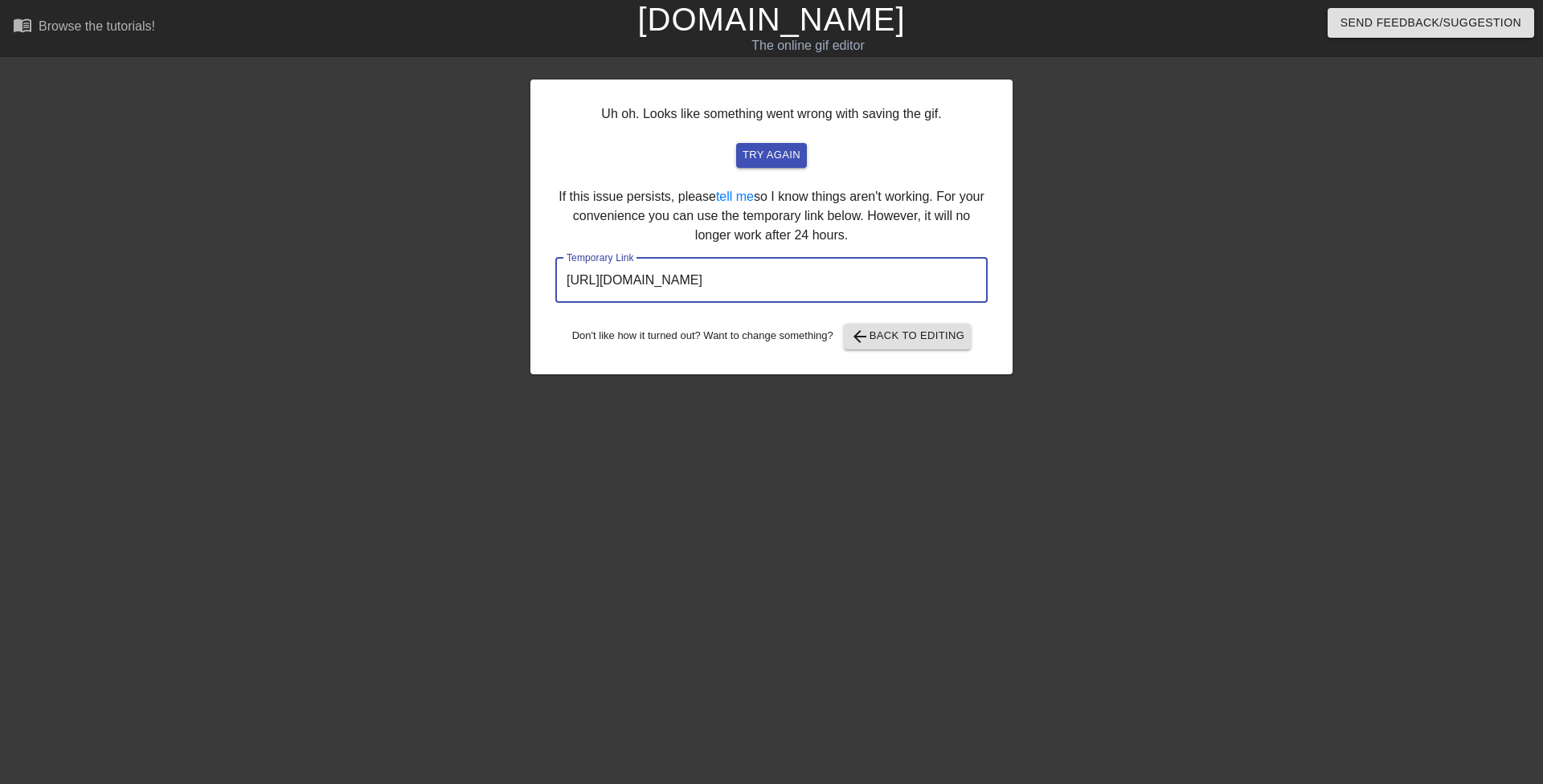
click at [849, 272] on input "[URL][DOMAIN_NAME]" at bounding box center [772, 280] width 432 height 45
